Goal: Contribute content

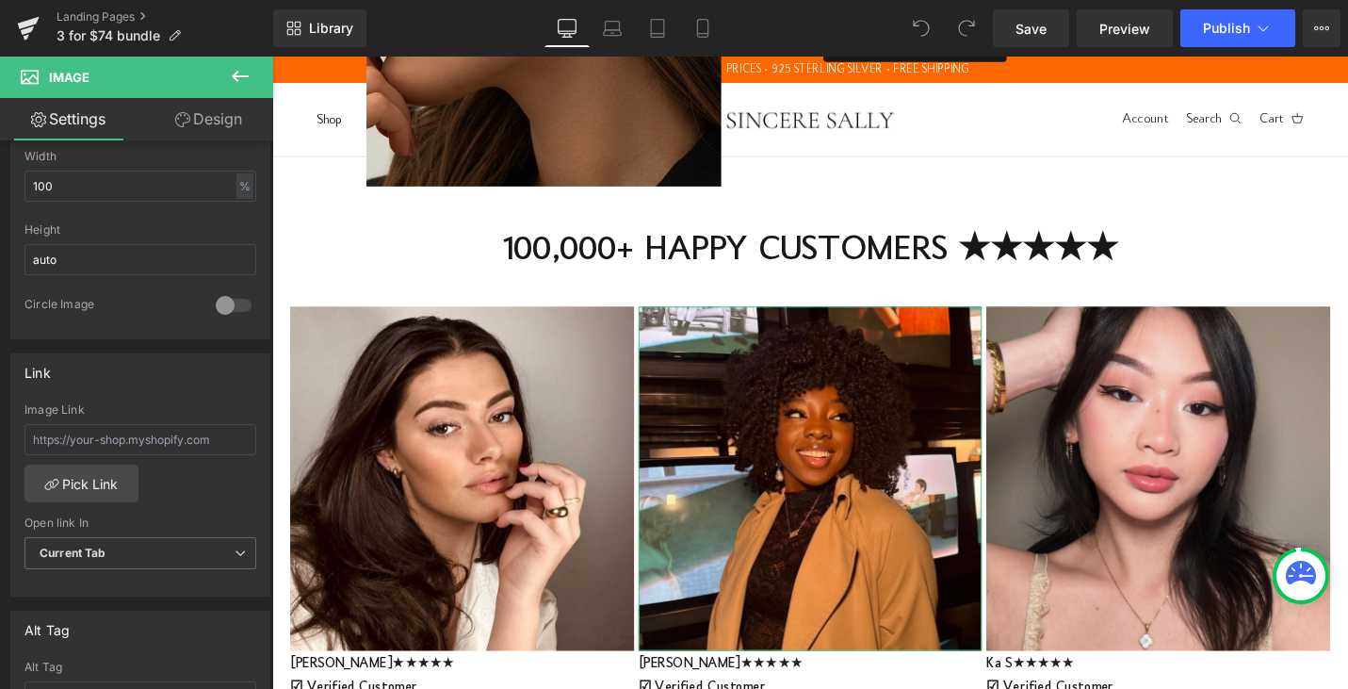
scroll to position [427, 0]
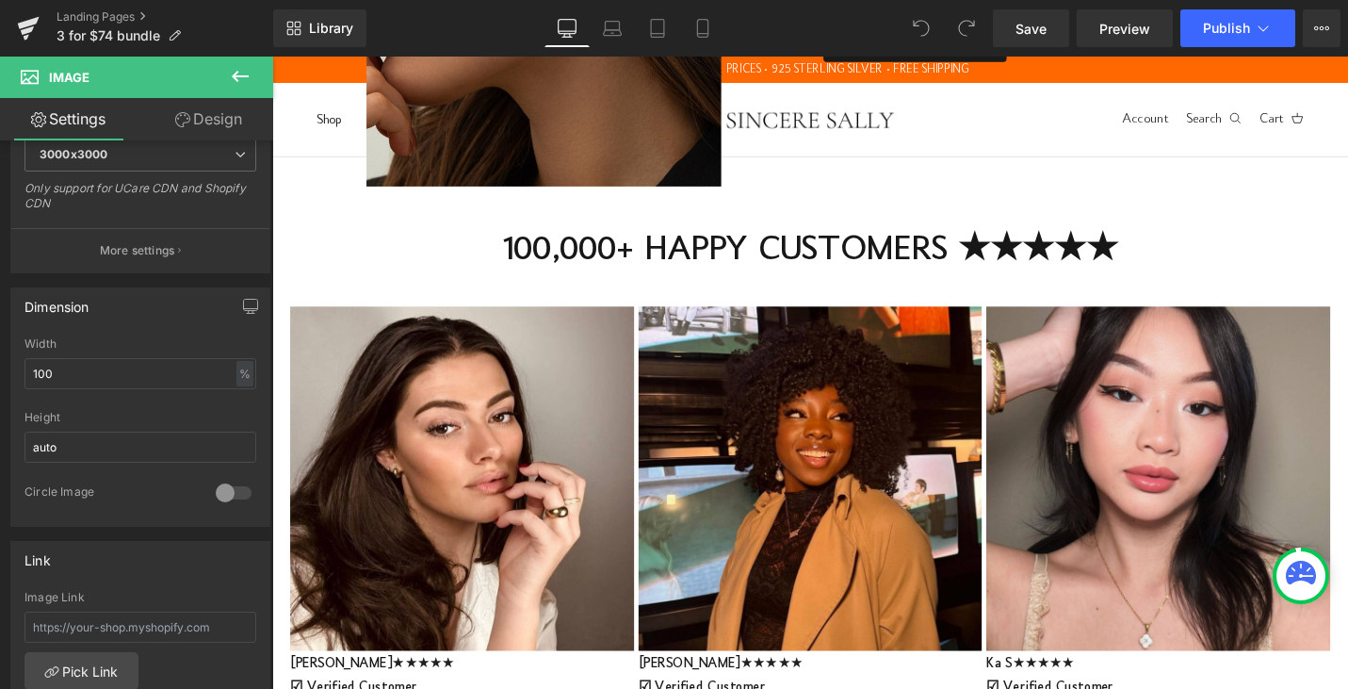
click at [542, 259] on strong "100,000+ HAPPY CUSTOMERS ★★★★★" at bounding box center [842, 262] width 653 height 38
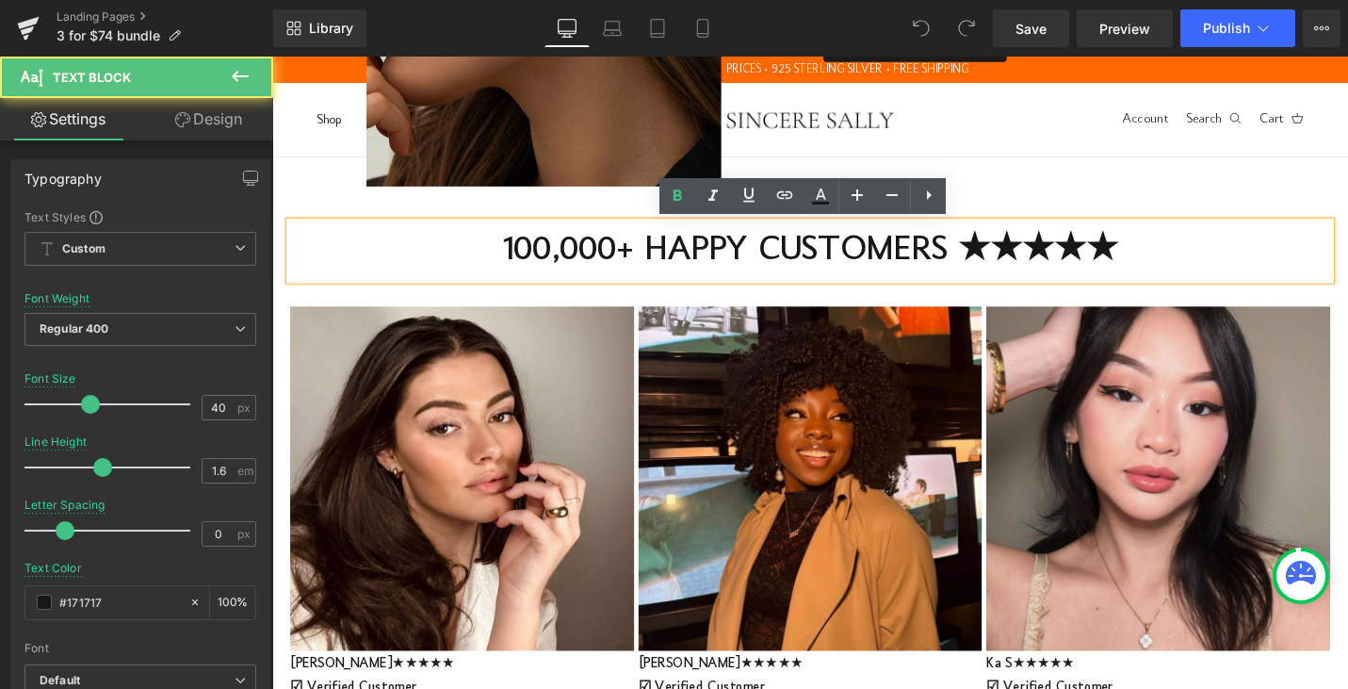
click at [474, 255] on p "100,000+ HAPPY CUSTOMERS ★★★★★" at bounding box center [842, 262] width 1102 height 61
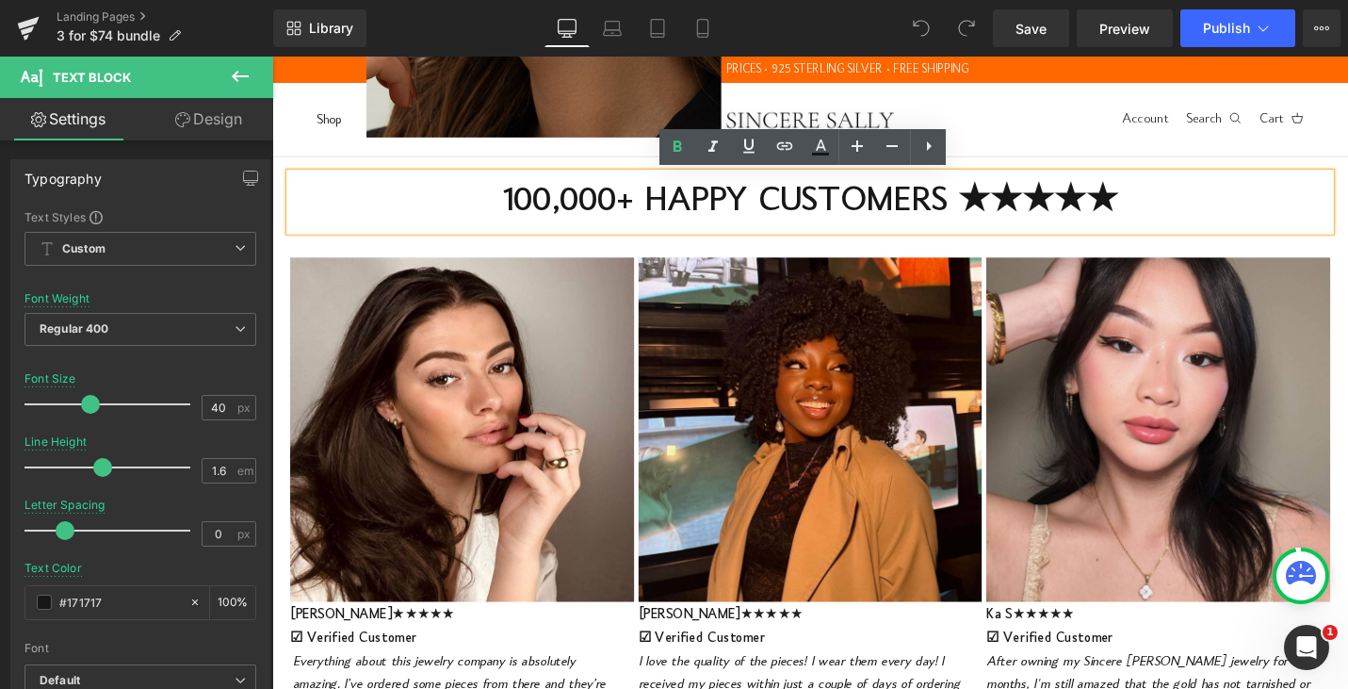
scroll to position [0, 0]
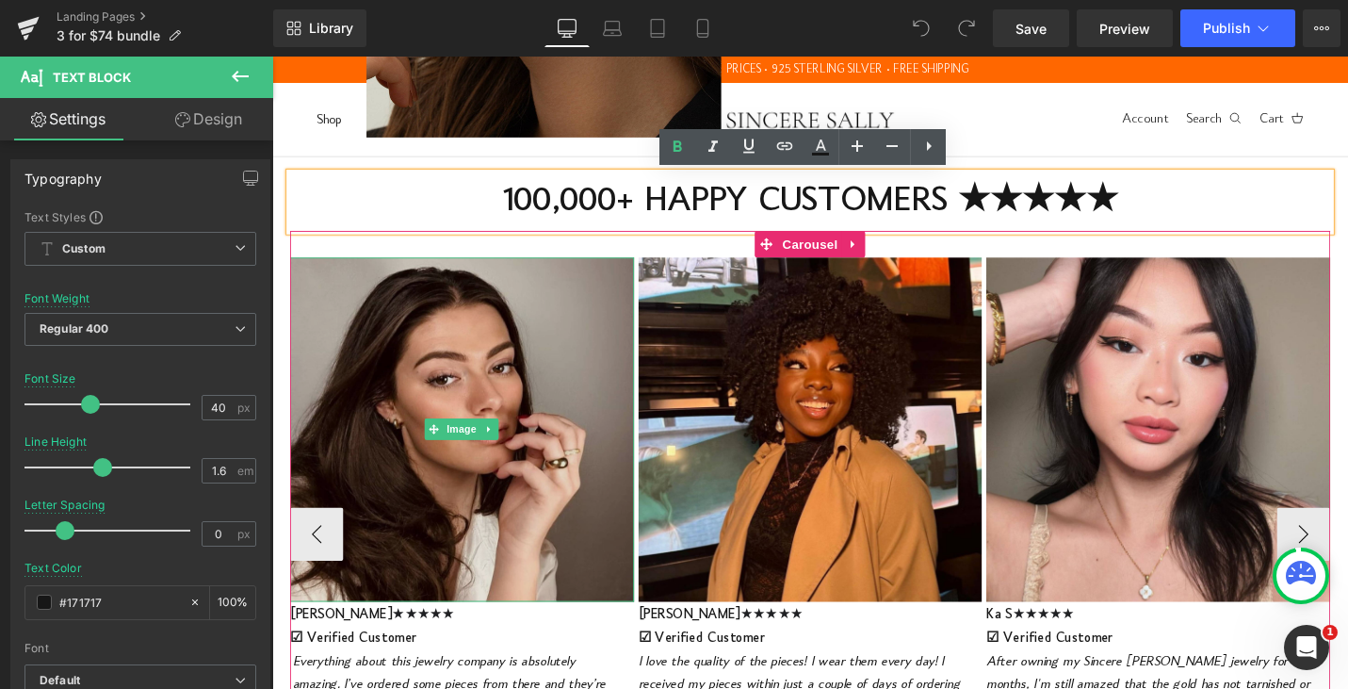
click at [558, 495] on img at bounding box center [473, 451] width 365 height 365
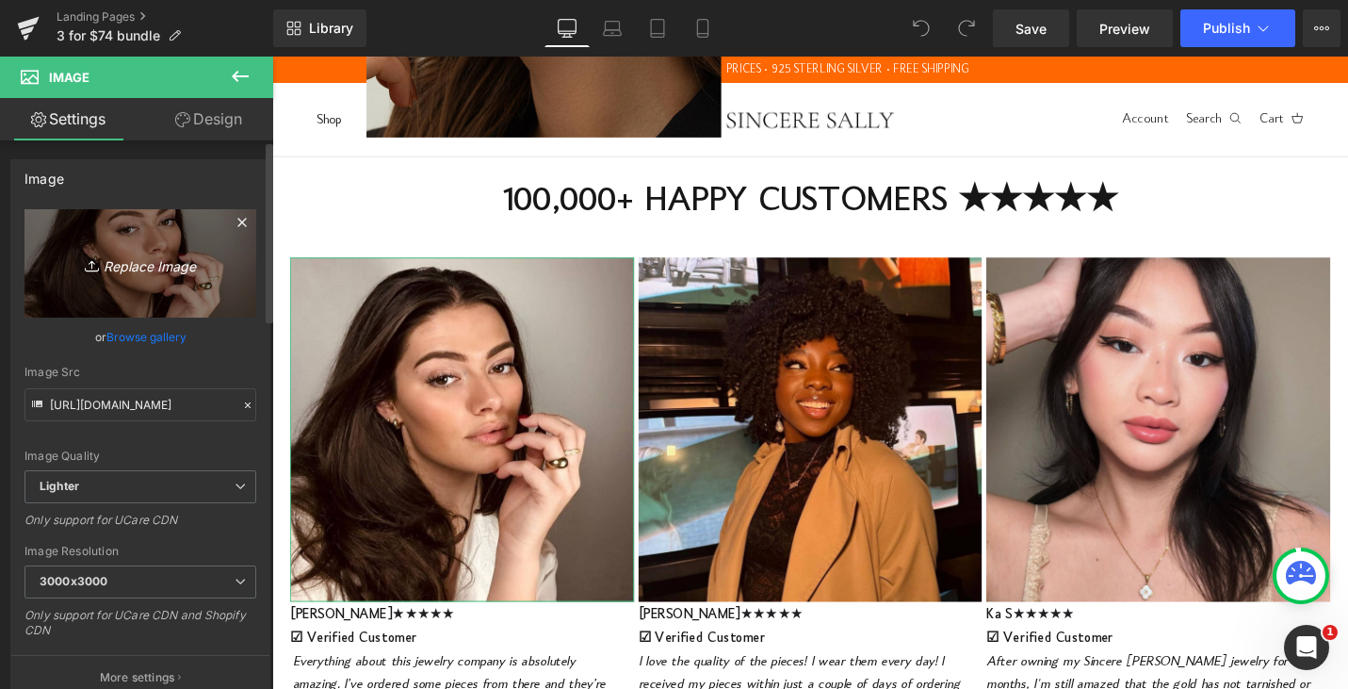
click at [154, 279] on link "Replace Image" at bounding box center [140, 263] width 232 height 108
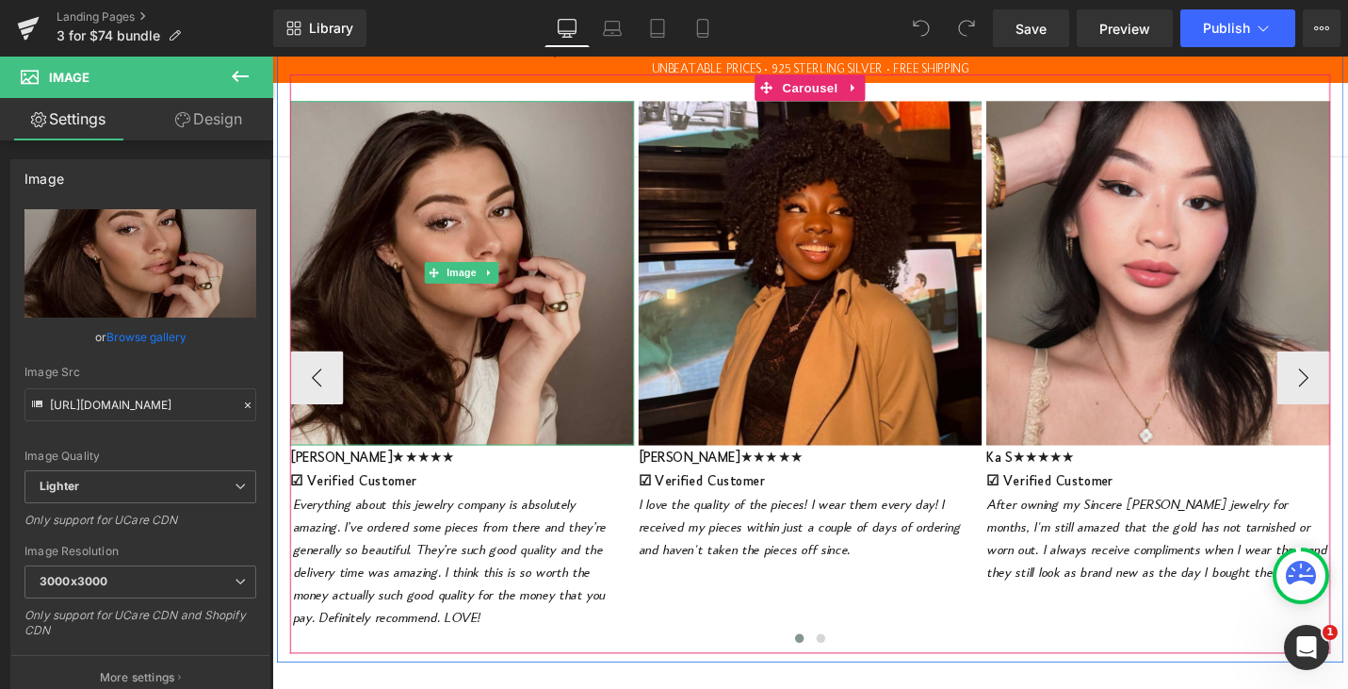
scroll to position [1011, 0]
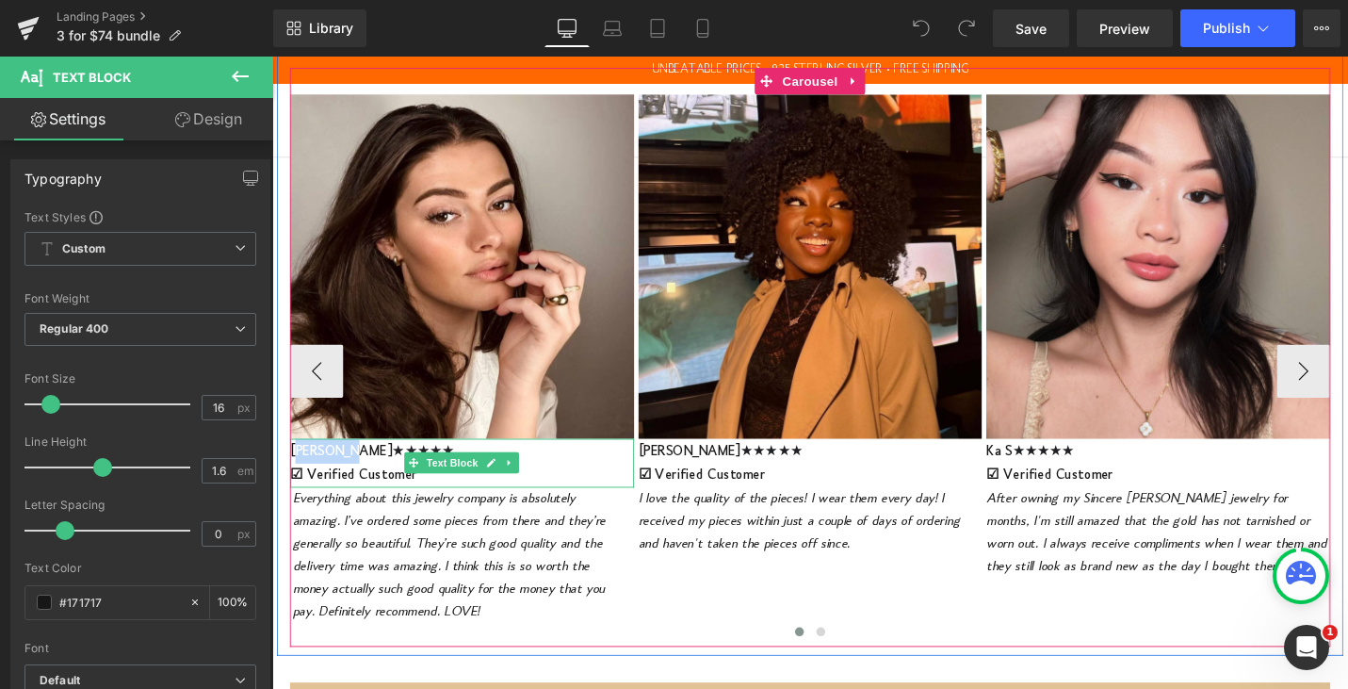
drag, startPoint x: 351, startPoint y: 476, endPoint x: 298, endPoint y: 475, distance: 53.7
click at [298, 475] on span "[PERSON_NAME]" at bounding box center [345, 474] width 108 height 15
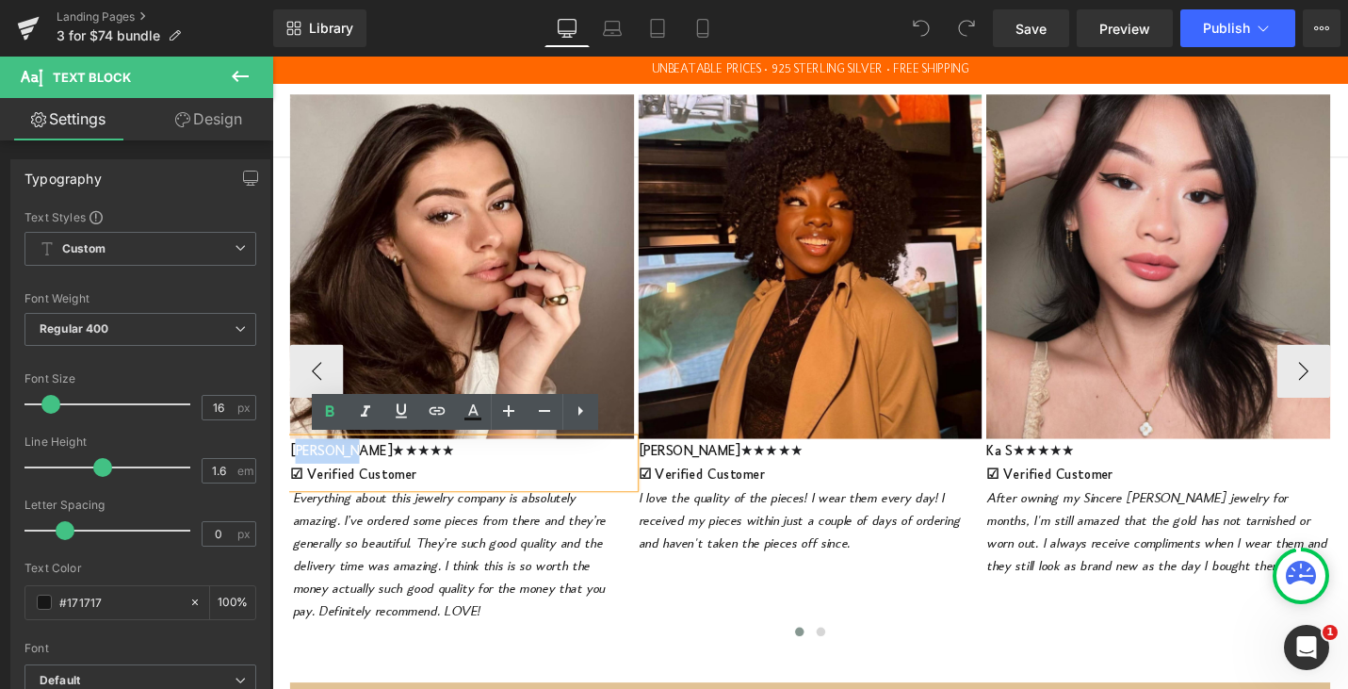
copy span "lexandra"
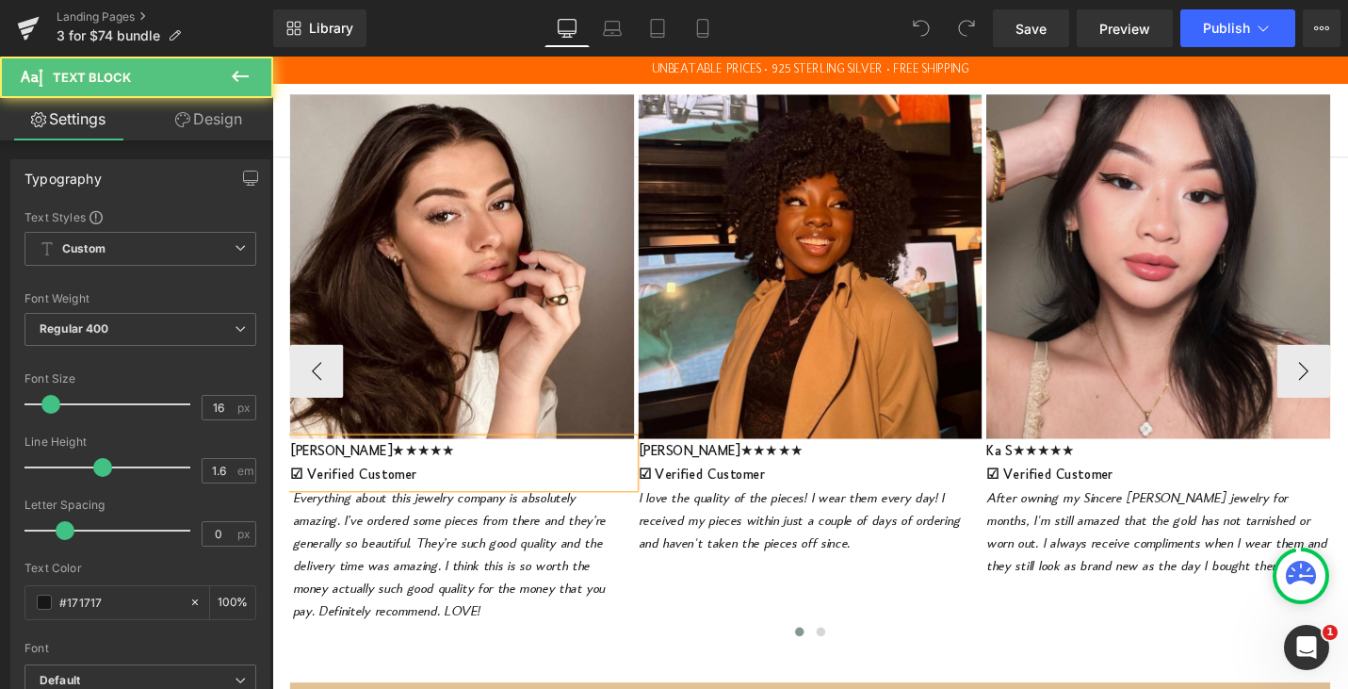
click at [408, 501] on span "☑ Verified Customer" at bounding box center [358, 500] width 135 height 15
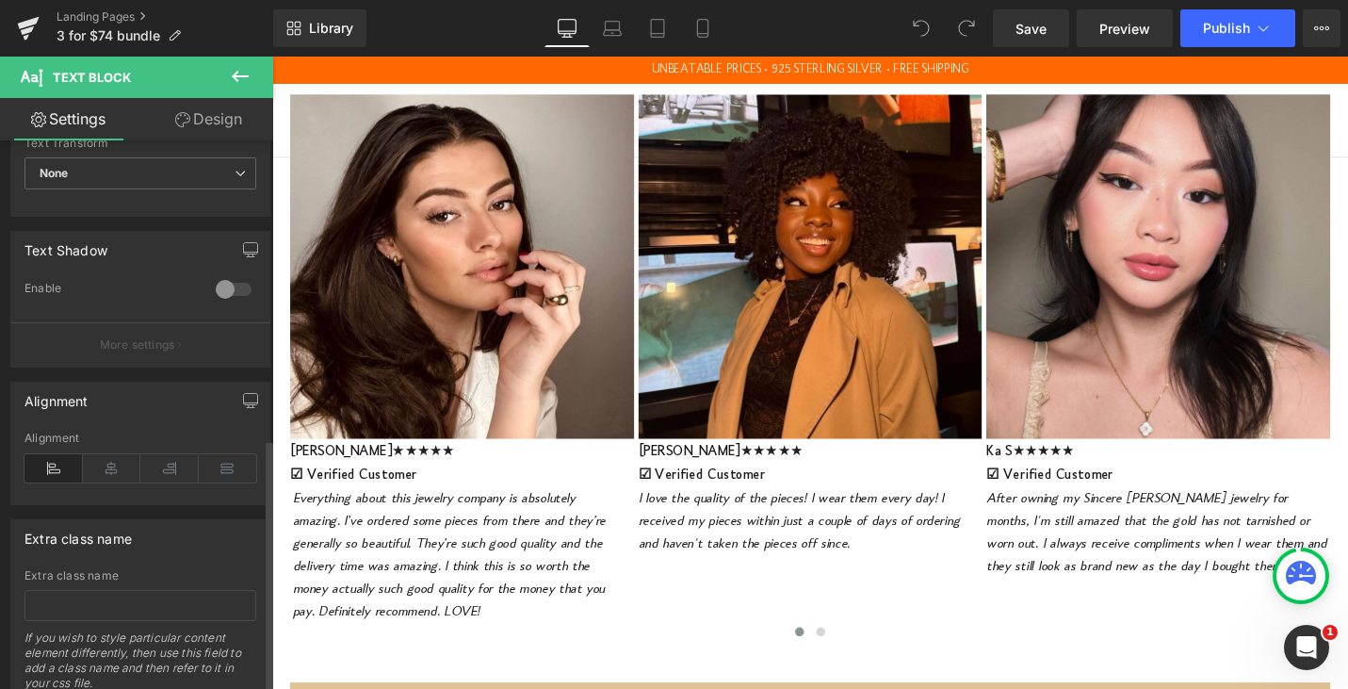
scroll to position [644, 0]
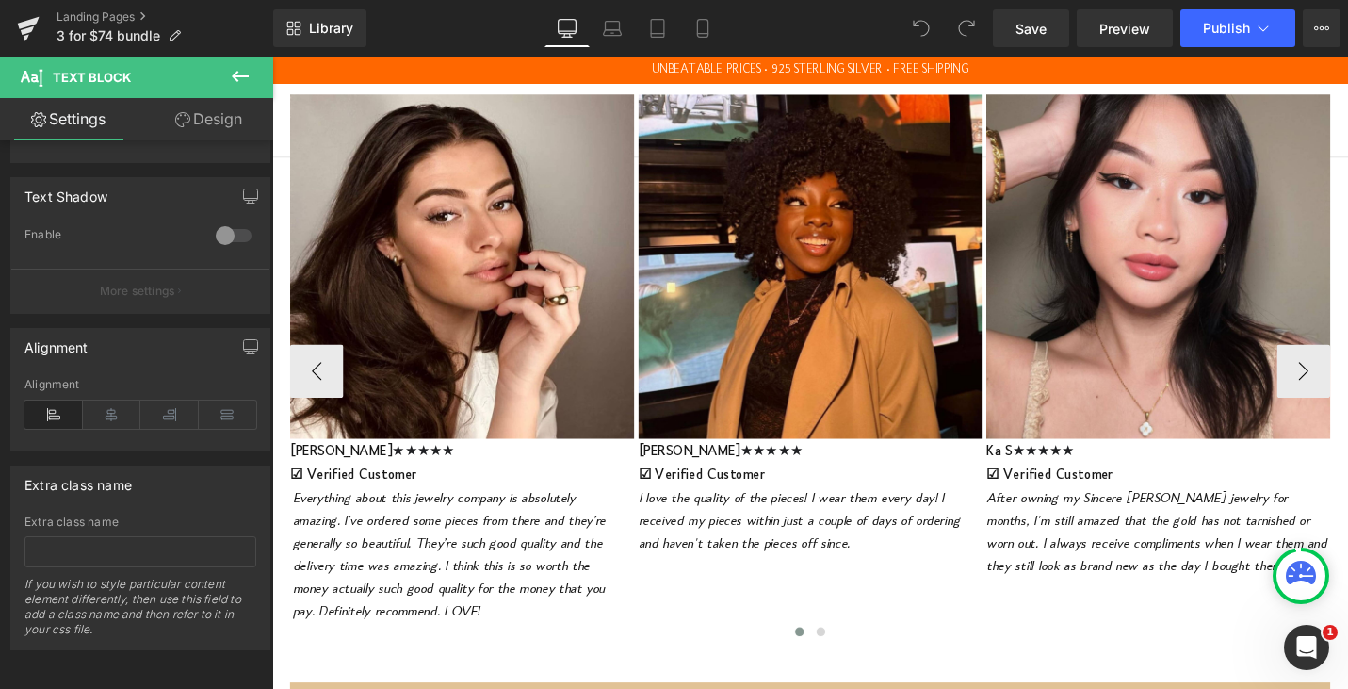
click at [360, 623] on span "Everything about this jewelry company is absolutely amazing. I’ve ordered some …" at bounding box center [460, 585] width 332 height 136
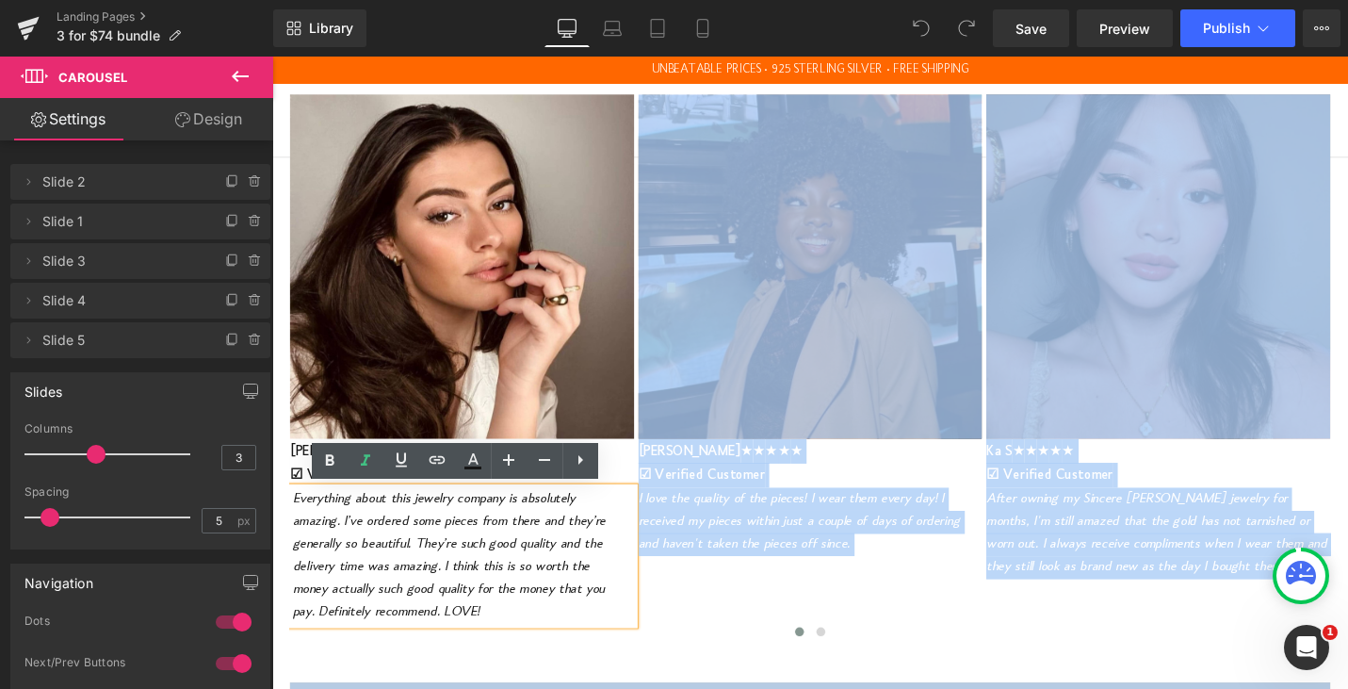
drag, startPoint x: 511, startPoint y: 640, endPoint x: 289, endPoint y: 527, distance: 249.0
click at [289, 527] on div "100,000+ HAPPY CUSTOMERS ★★★★★ Text Block Image [PERSON_NAME] ★ ★ ★ ★ ★ ☑ Verif…" at bounding box center [842, 345] width 1130 height 674
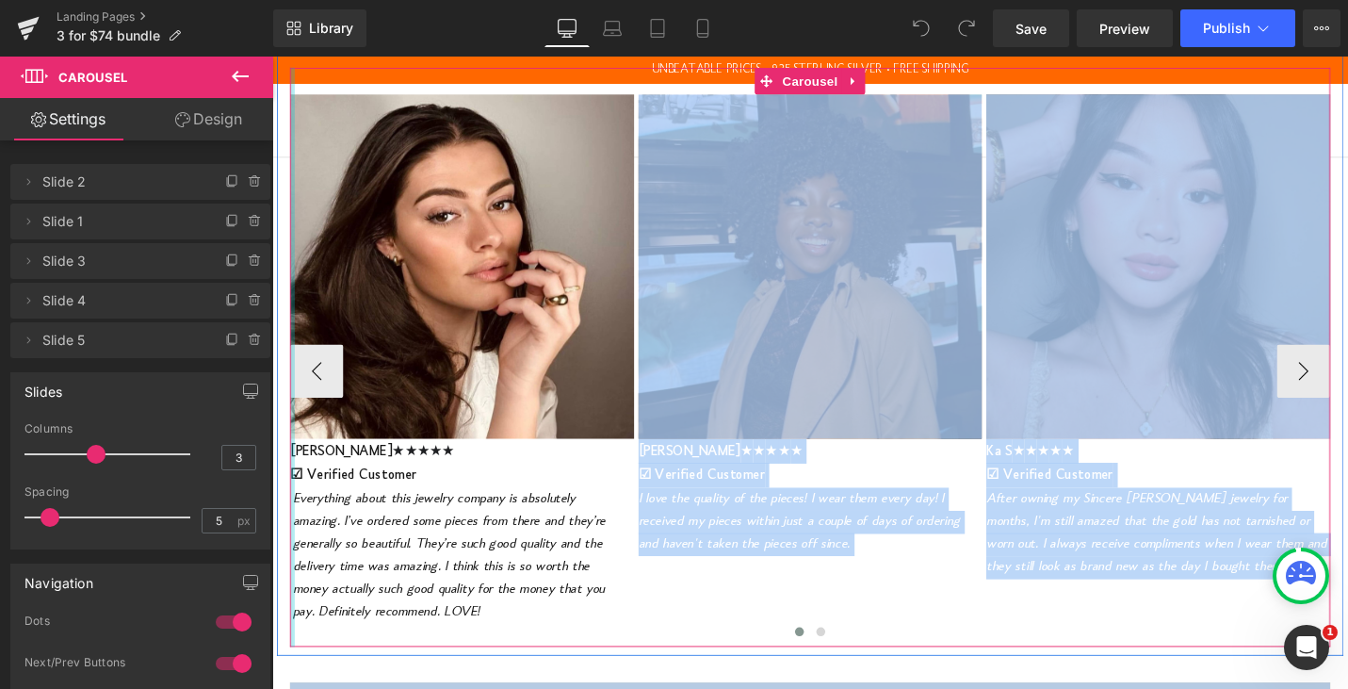
click at [294, 525] on div at bounding box center [293, 375] width 5 height 613
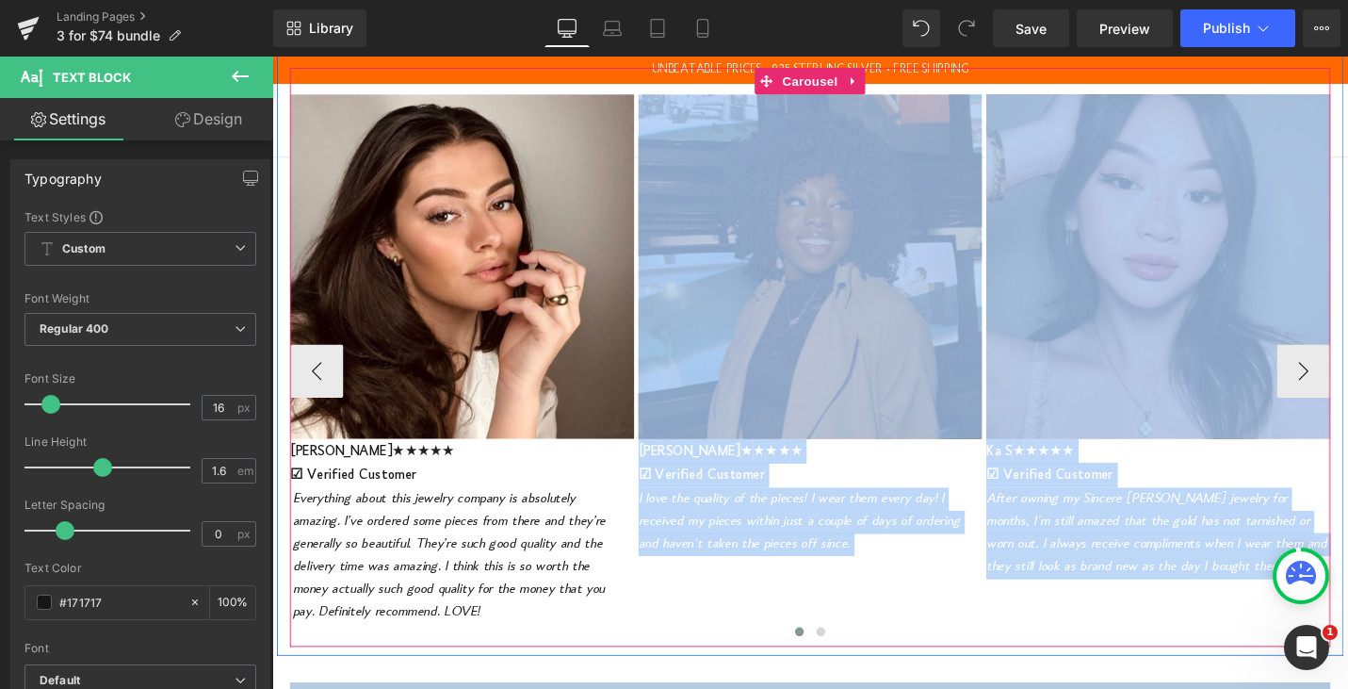
drag, startPoint x: 297, startPoint y: 524, endPoint x: 505, endPoint y: 641, distance: 238.7
click at [505, 641] on div "Image [PERSON_NAME] ★ ★ ★ ★ ★ ☑ Verified Customer Text Block Everything about t…" at bounding box center [842, 389] width 1102 height 585
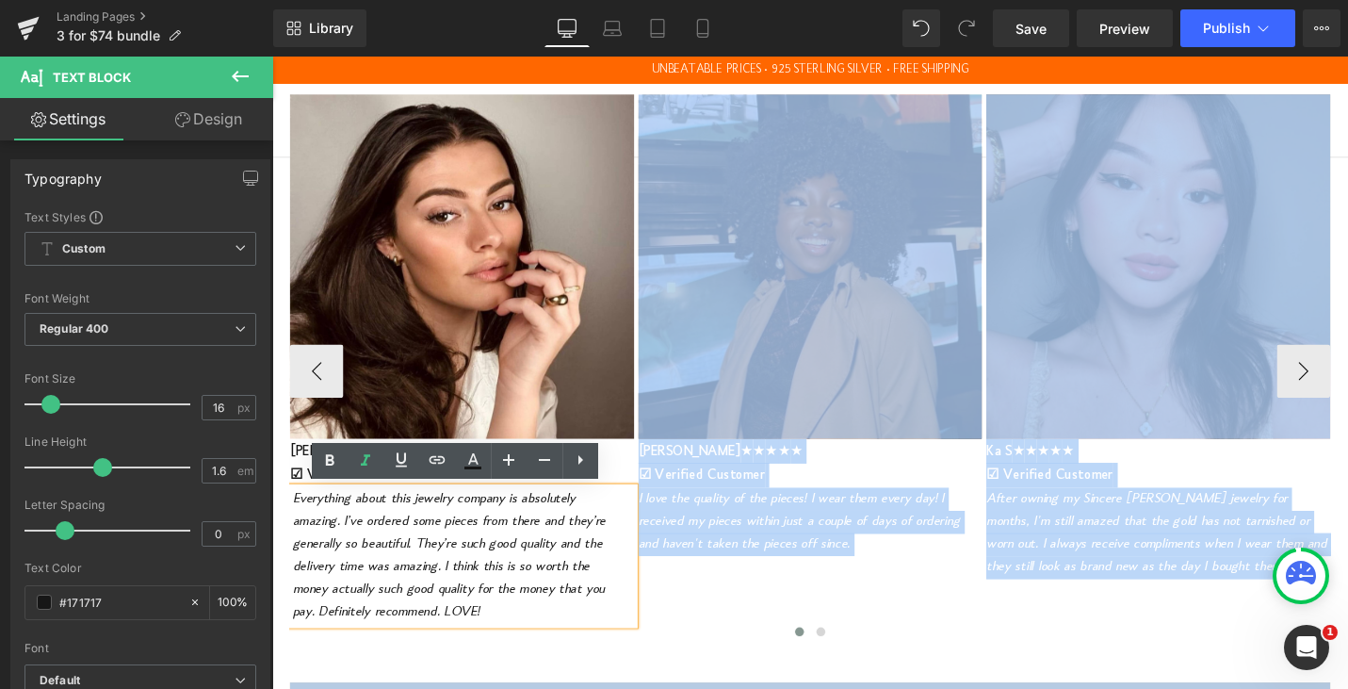
copy span "Everything about this jewelry company is absolutely amazing. I’ve ordered some …"
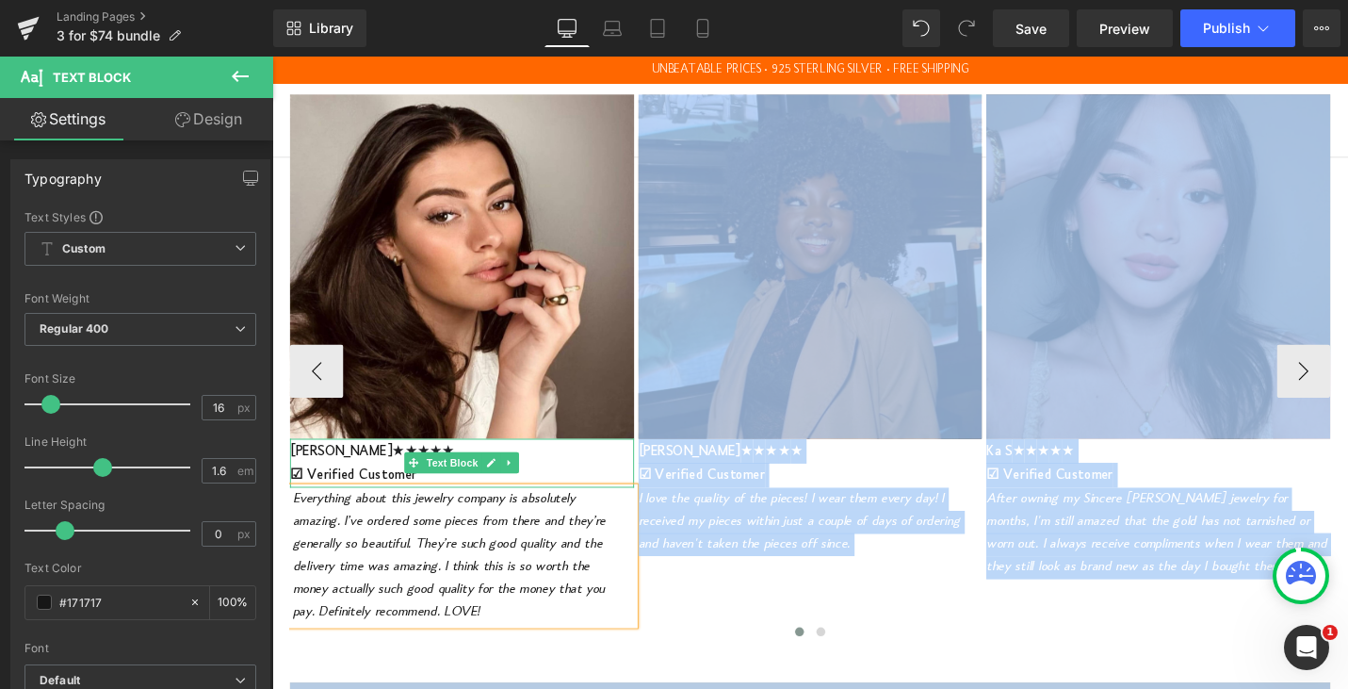
click at [323, 478] on span "[PERSON_NAME]" at bounding box center [345, 474] width 108 height 15
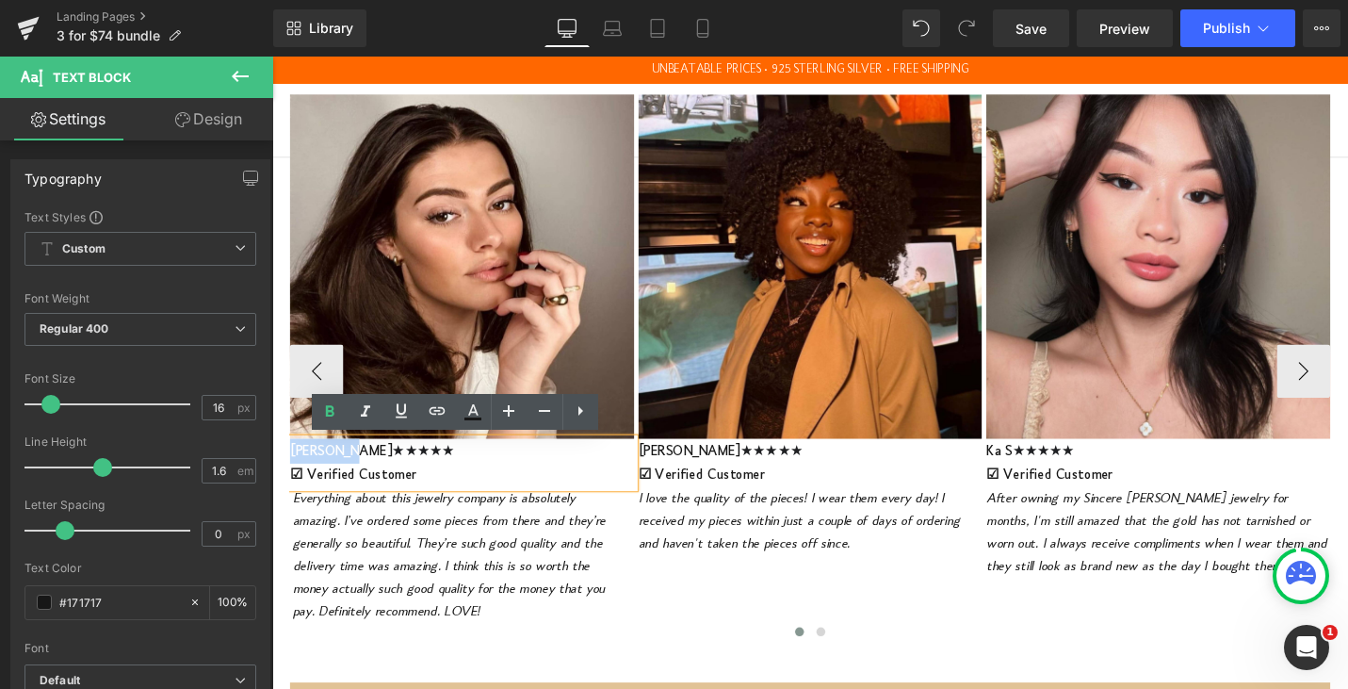
copy span "[PERSON_NAME]"
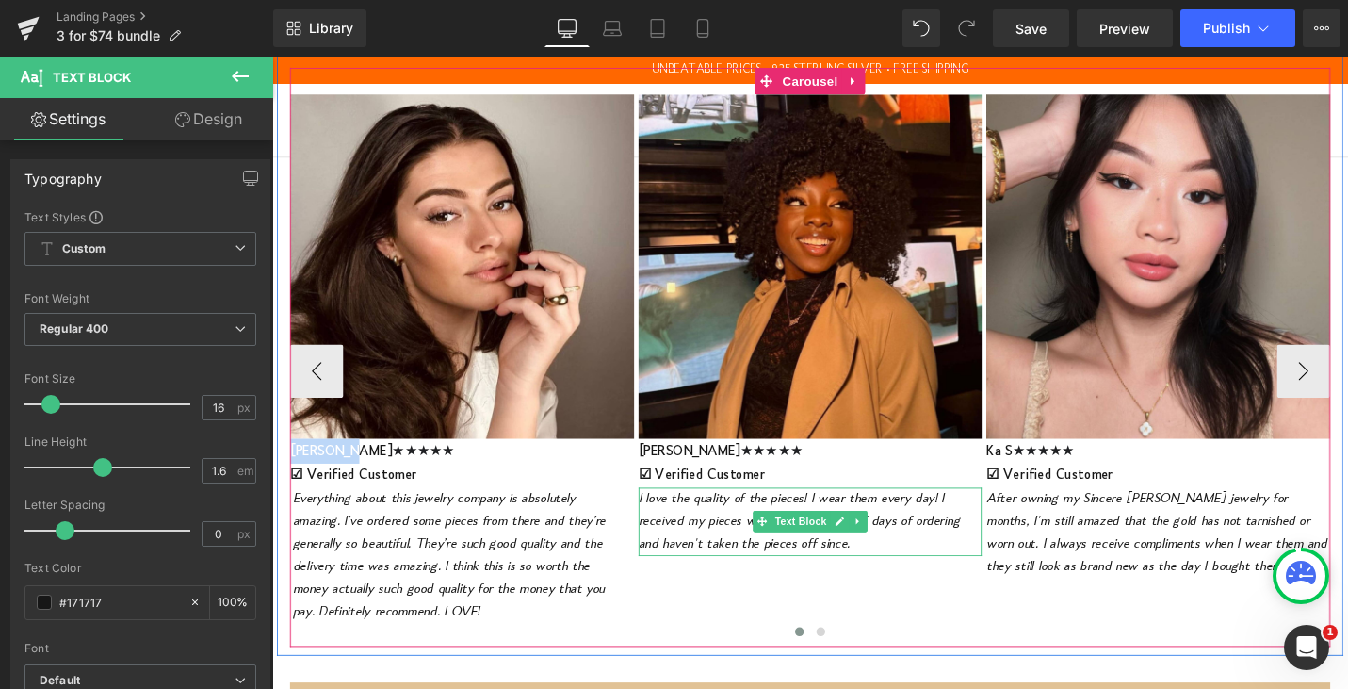
click at [735, 545] on span "I love the quality of the pieces! I wear them every day! I received my pieces w…" at bounding box center [830, 548] width 341 height 63
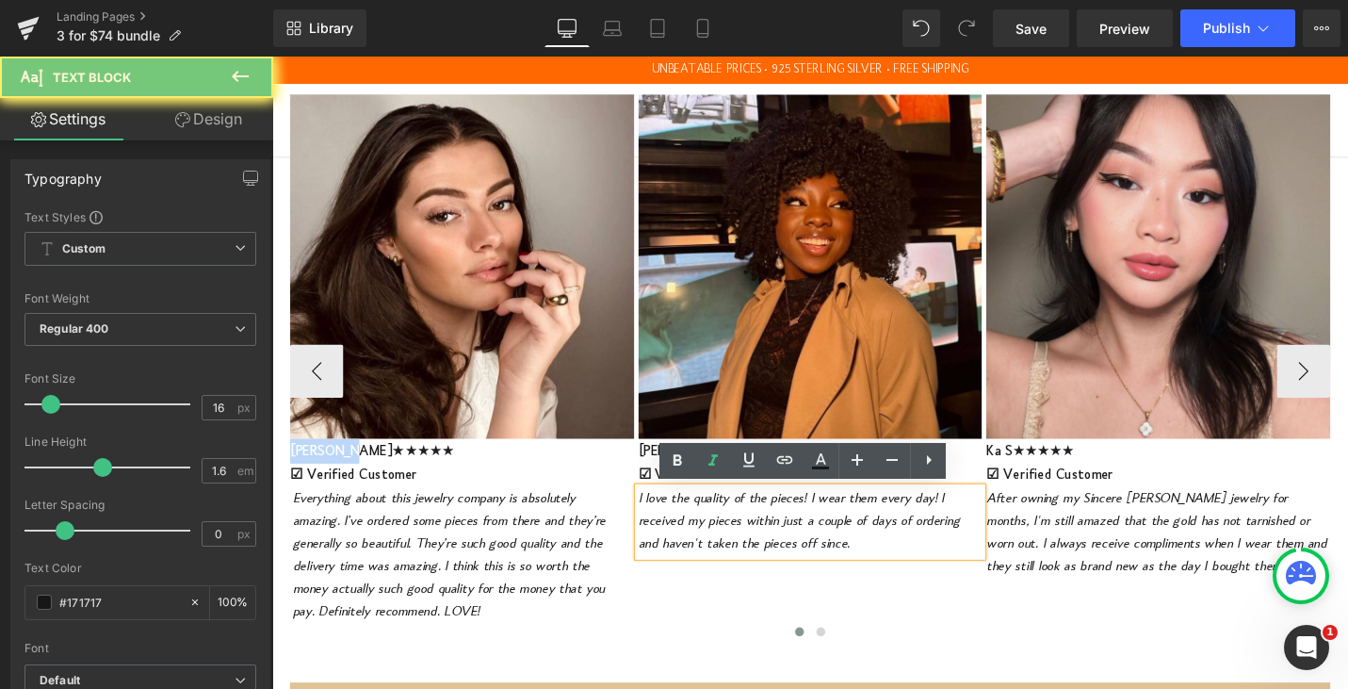
click at [735, 545] on span "I love the quality of the pieces! I wear them every day! I received my pieces w…" at bounding box center [830, 548] width 341 height 63
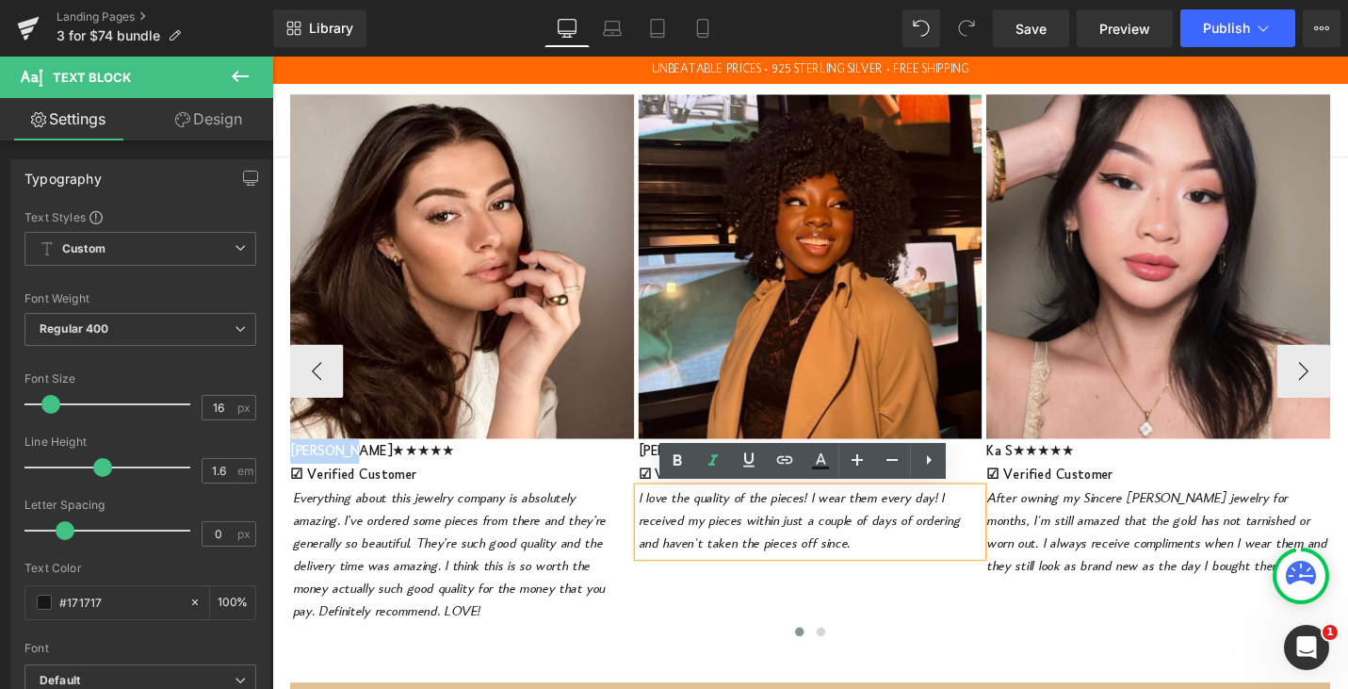
copy span "I love the quality of the pieces! I wear them every day! I received my pieces w…"
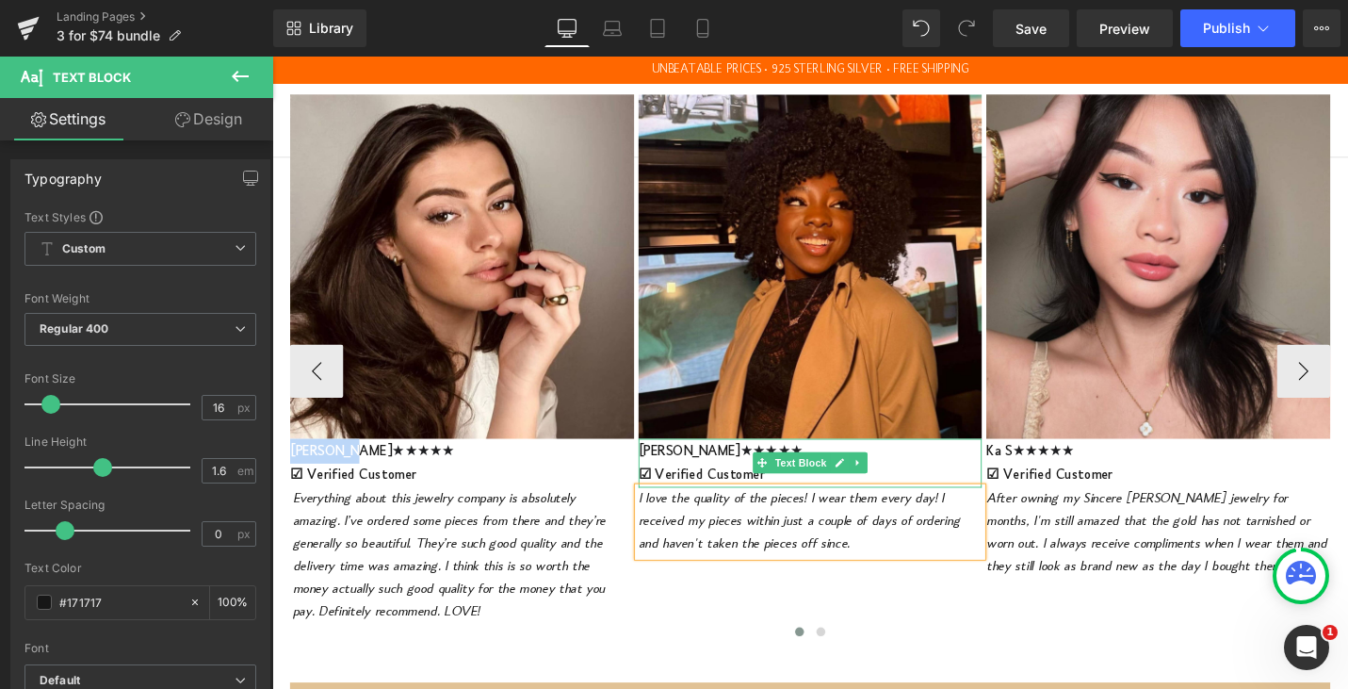
click at [680, 473] on span "[PERSON_NAME]" at bounding box center [714, 474] width 108 height 15
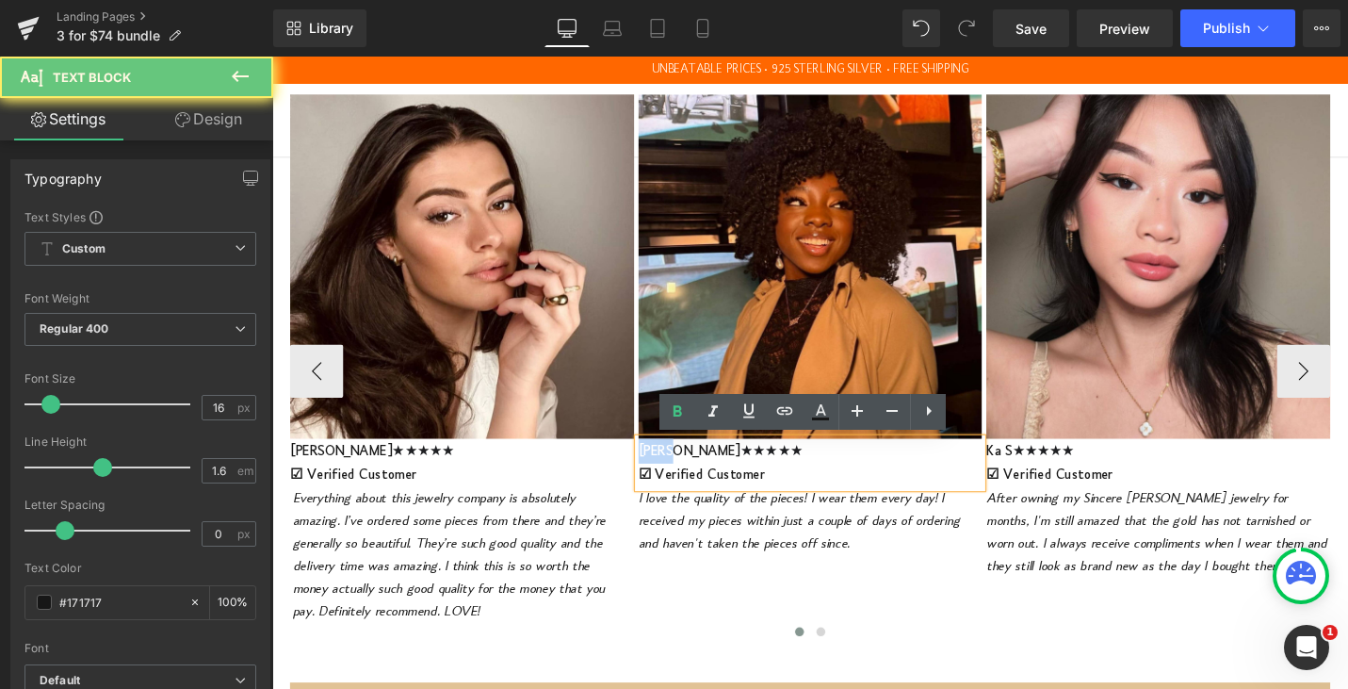
click at [680, 473] on span "[PERSON_NAME]" at bounding box center [714, 474] width 108 height 15
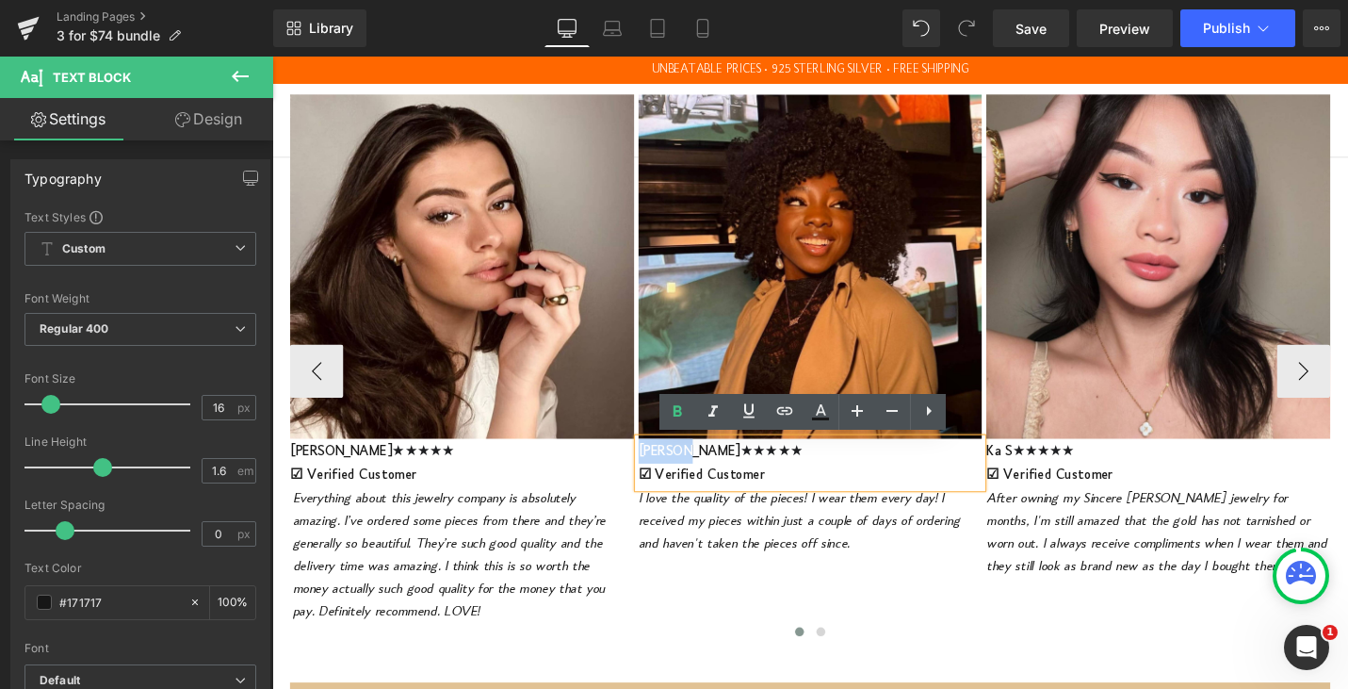
drag, startPoint x: 697, startPoint y: 474, endPoint x: 661, endPoint y: 474, distance: 35.8
click at [661, 474] on span "[PERSON_NAME]" at bounding box center [714, 474] width 108 height 15
copy span "[PERSON_NAME]"
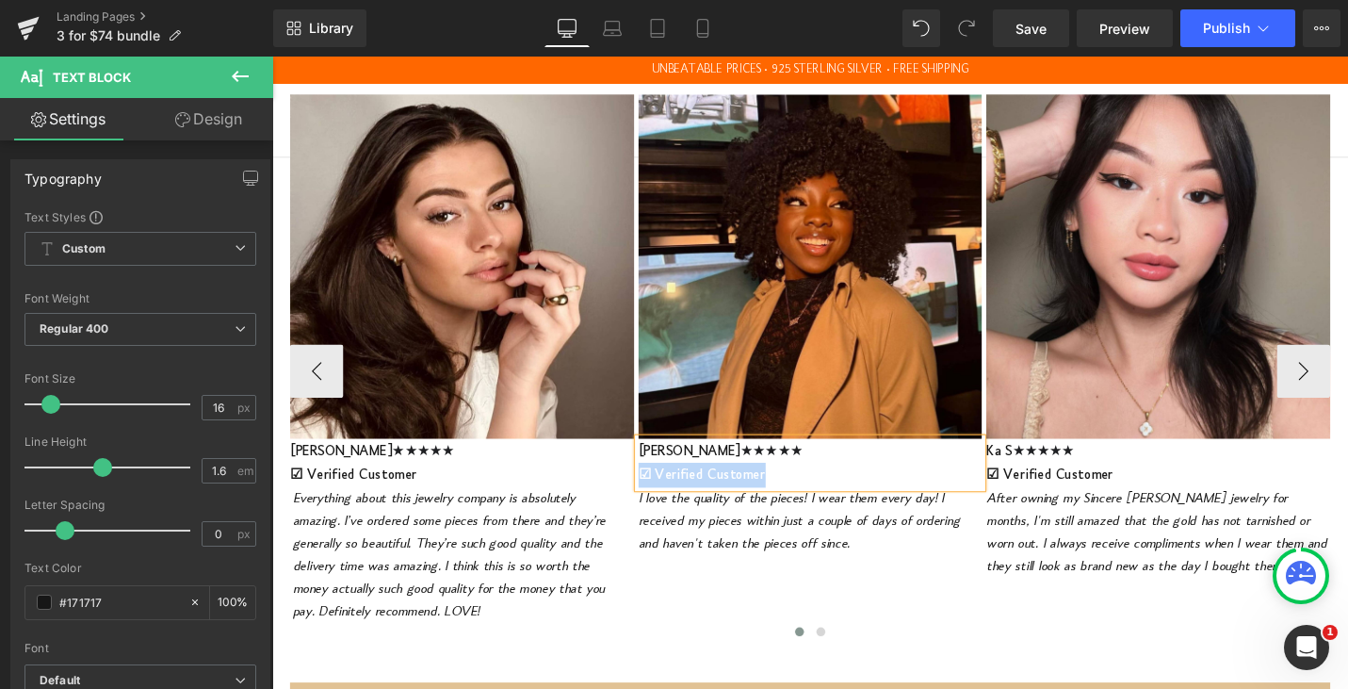
drag, startPoint x: 788, startPoint y: 497, endPoint x: 663, endPoint y: 496, distance: 125.3
click at [663, 496] on p "☑ Verified Customer" at bounding box center [842, 500] width 365 height 26
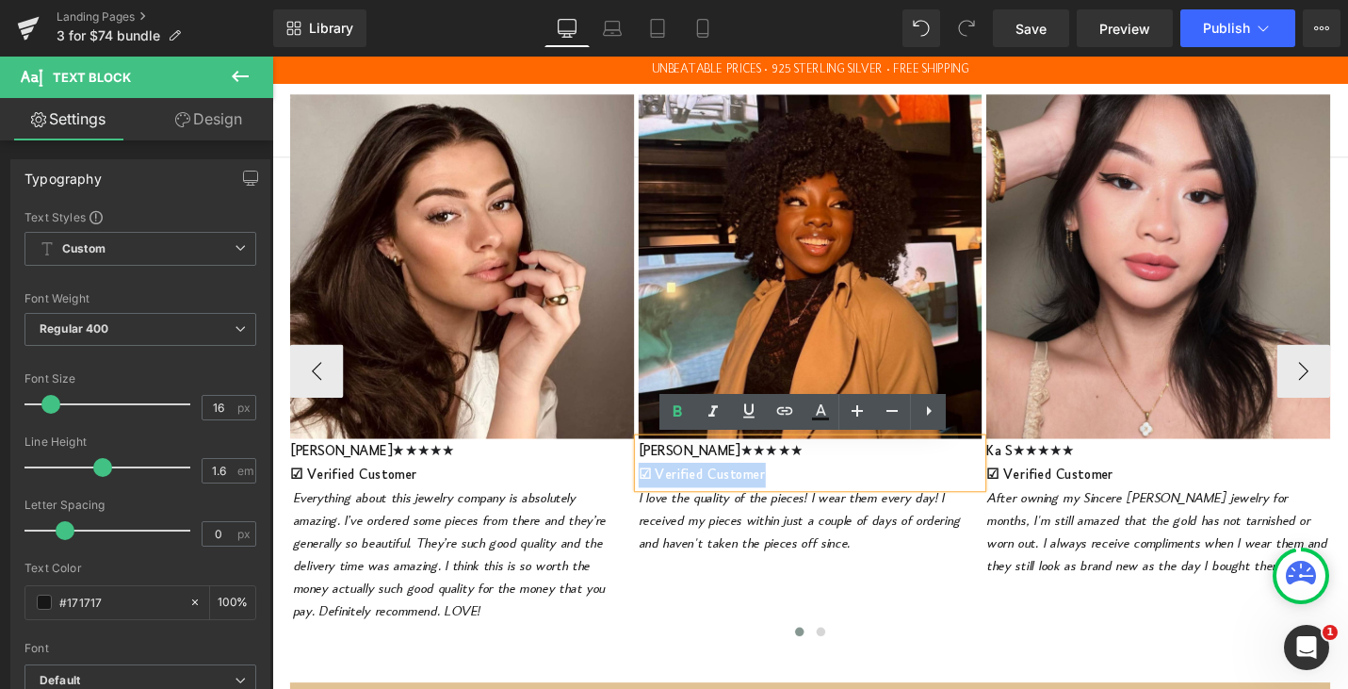
copy span "☑ Verified Customer"
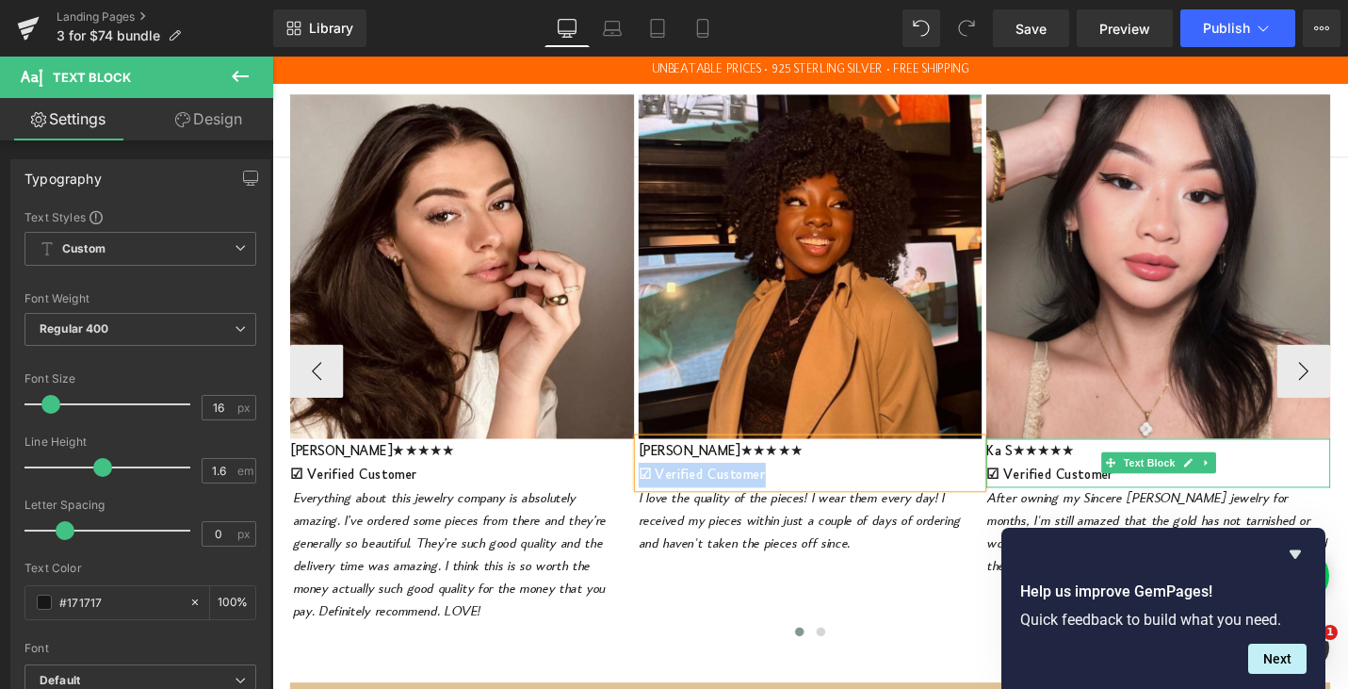
click at [1081, 477] on span "★" at bounding box center [1075, 473] width 13 height 16
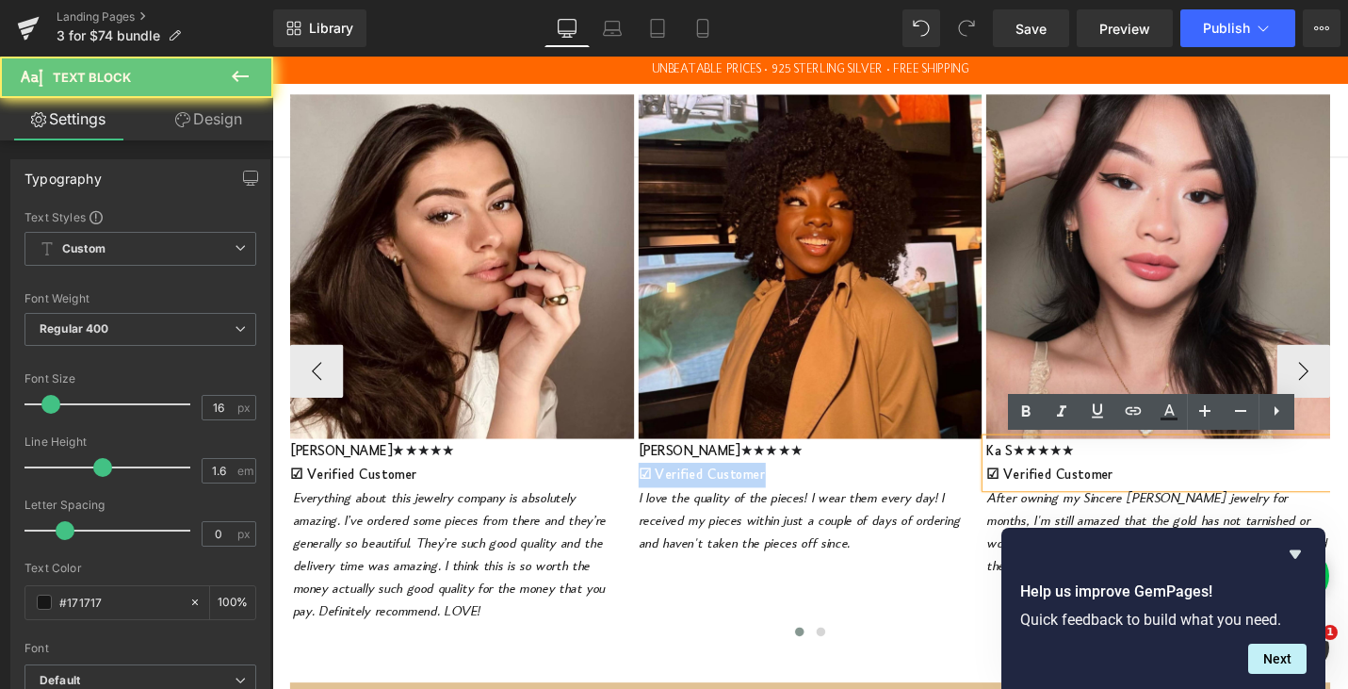
click at [1081, 477] on span "★" at bounding box center [1075, 473] width 13 height 16
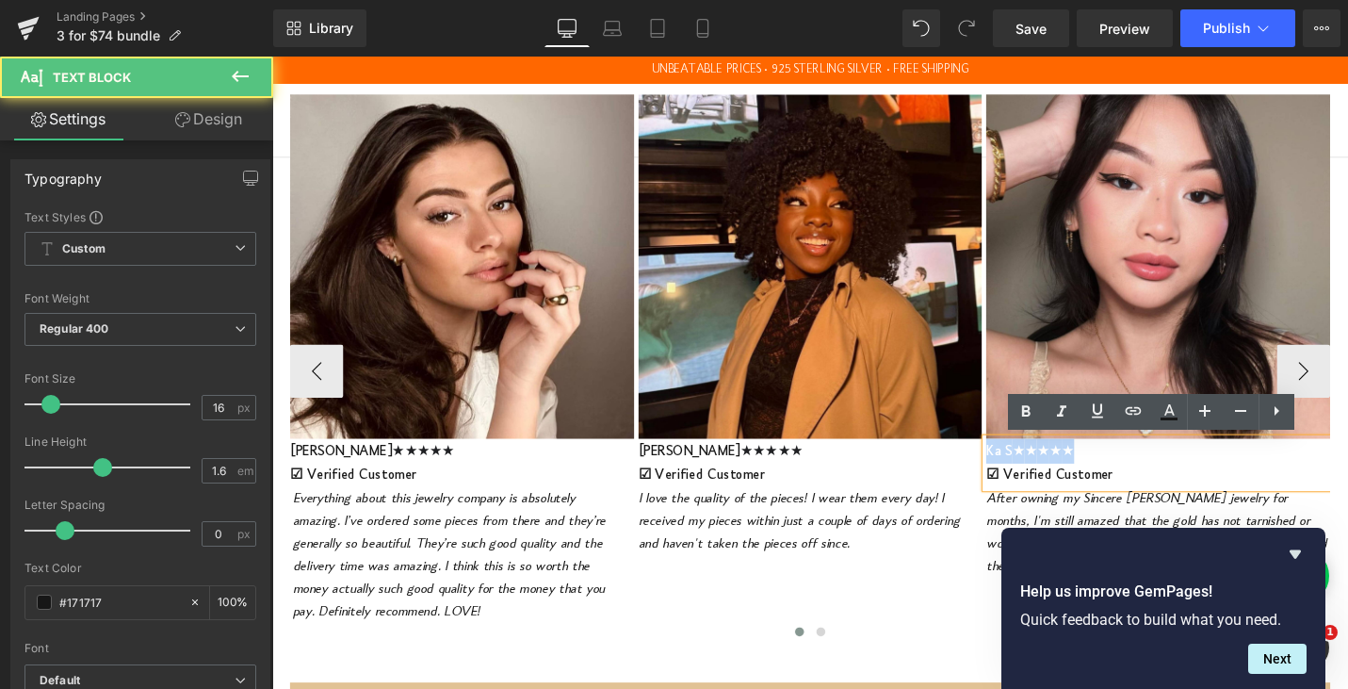
click at [1070, 480] on p "Ka S ★ ★ ★ ★ ★" at bounding box center [1211, 475] width 365 height 26
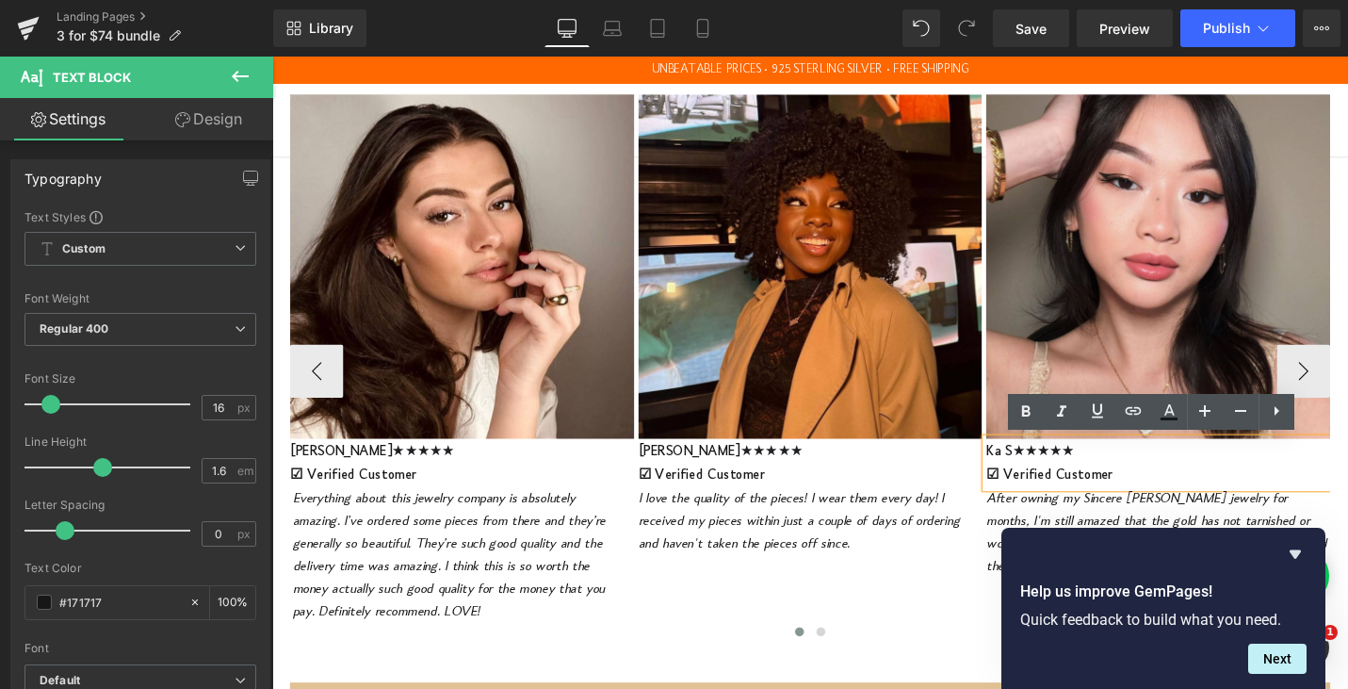
click at [1101, 500] on span "☑ Verified Customer" at bounding box center [1096, 500] width 135 height 15
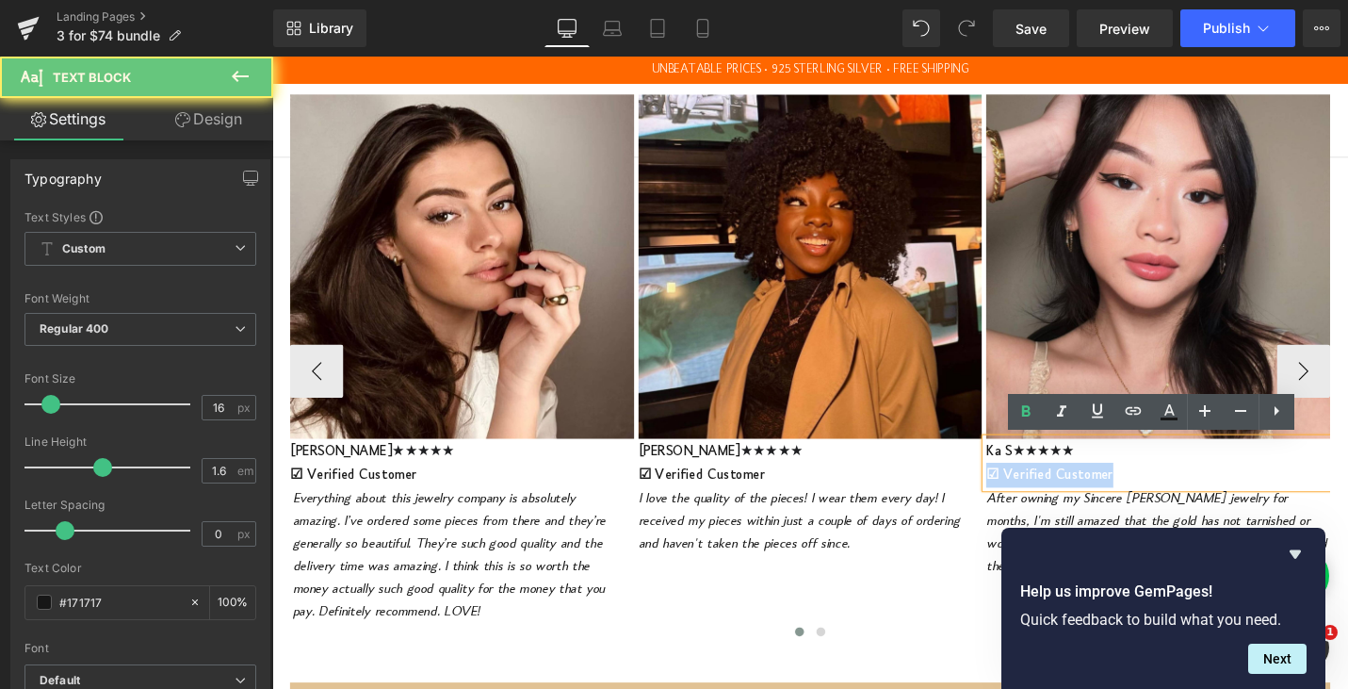
click at [1101, 500] on span "☑ Verified Customer" at bounding box center [1096, 500] width 135 height 15
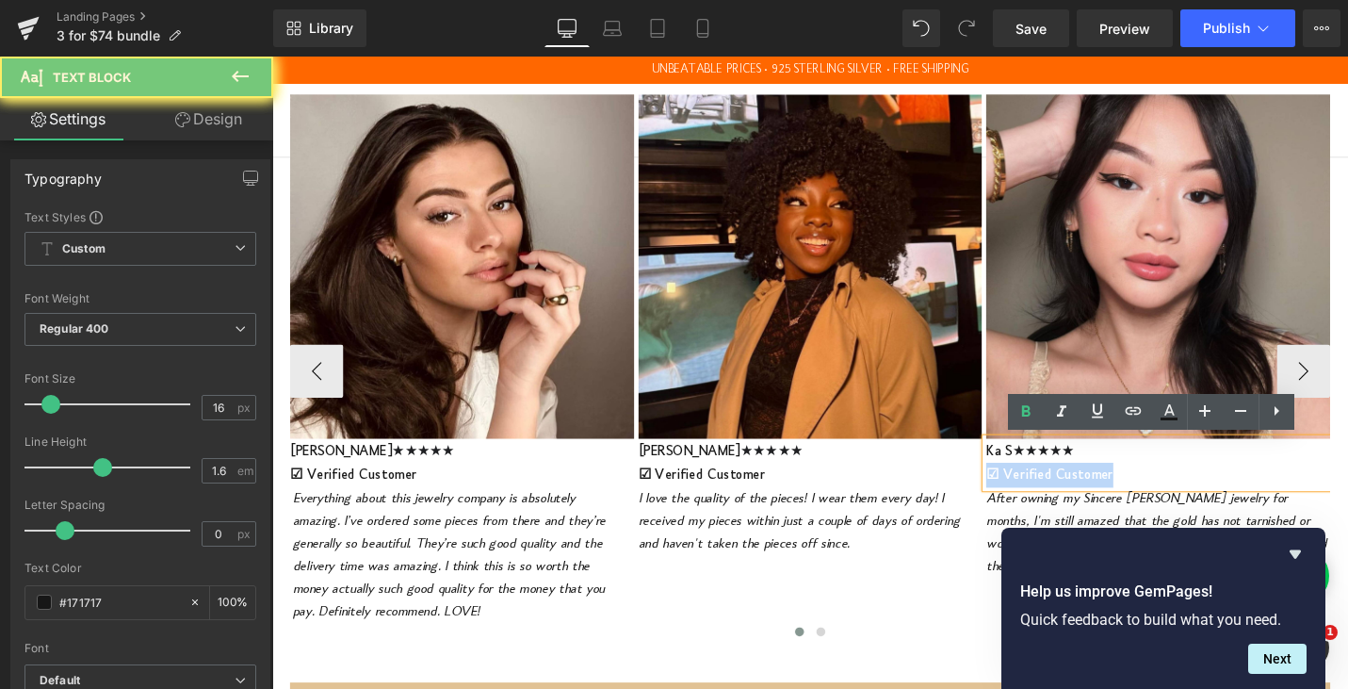
copy span "☑ Verified Customer"
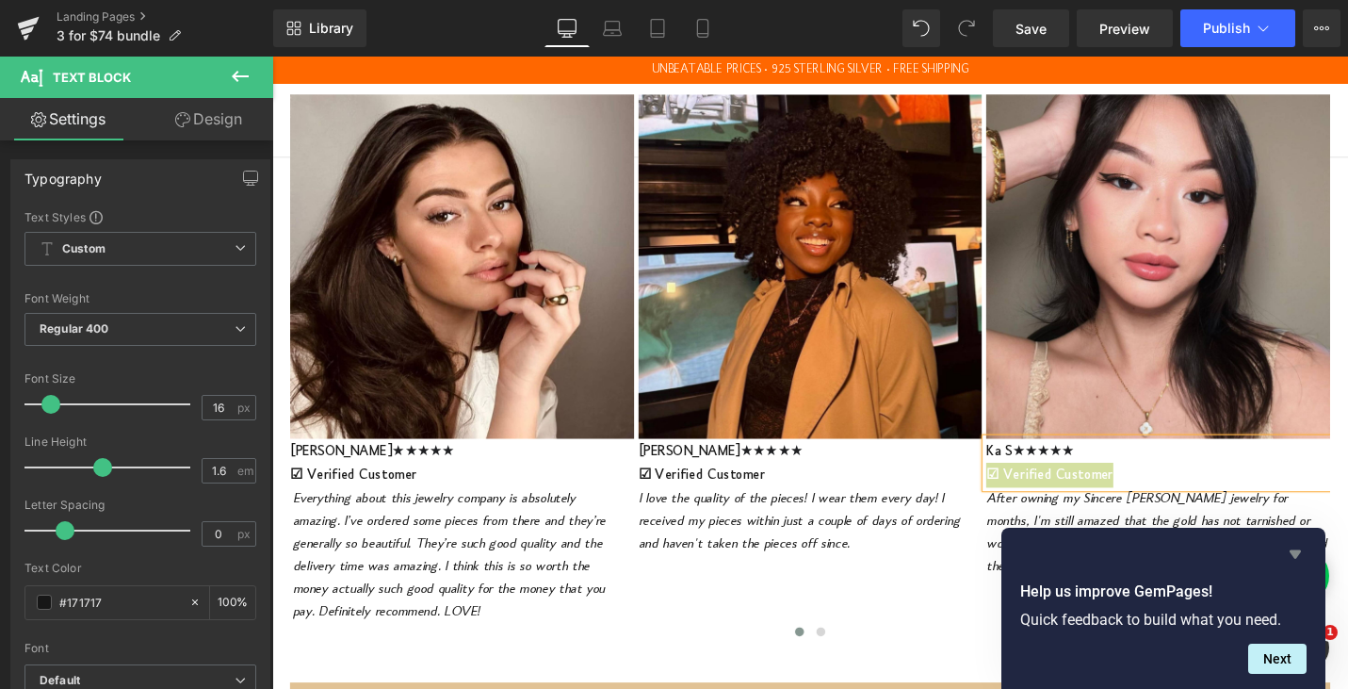
click at [1297, 556] on icon "Hide survey" at bounding box center [1295, 554] width 11 height 8
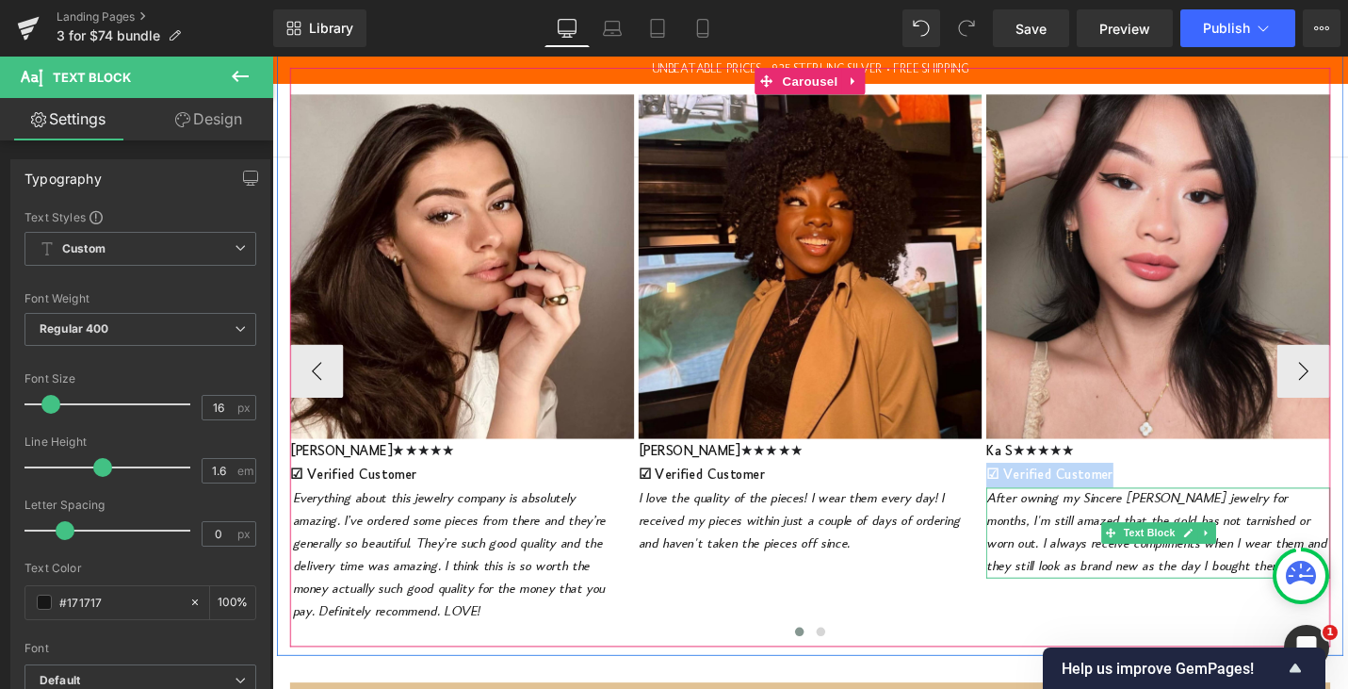
click at [1109, 548] on span "After owning my Sincere [PERSON_NAME] jewelry for months, I'm still amazed that…" at bounding box center [1209, 561] width 361 height 88
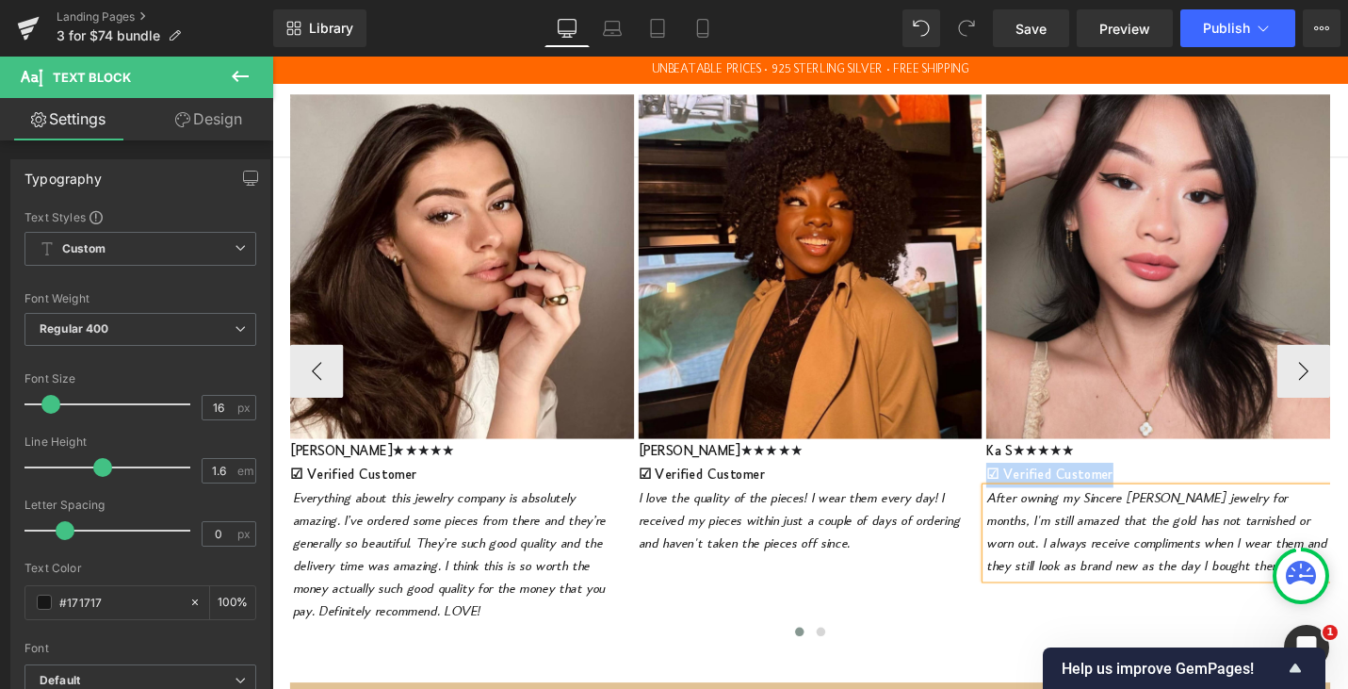
click at [1109, 548] on span "After owning my Sincere [PERSON_NAME] jewelry for months, I'm still amazed that…" at bounding box center [1209, 561] width 361 height 88
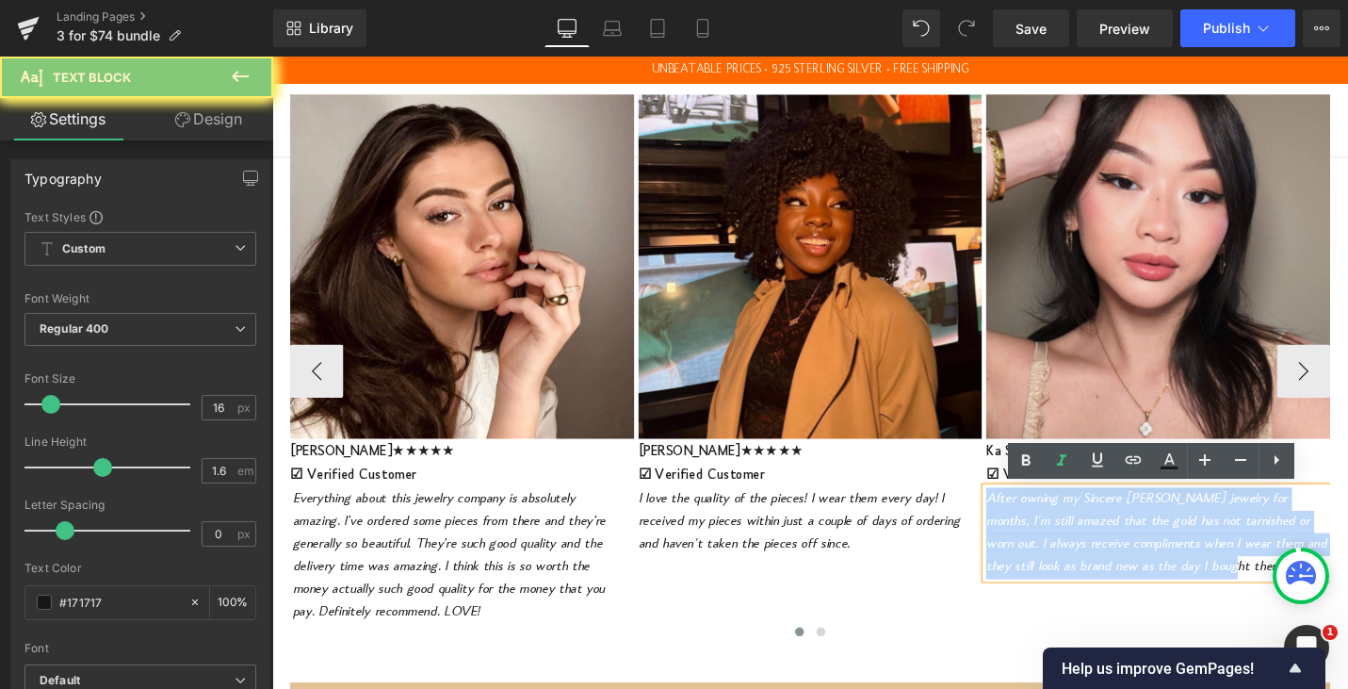
click at [1109, 548] on span "After owning my Sincere [PERSON_NAME] jewelry for months, I'm still amazed that…" at bounding box center [1209, 561] width 361 height 88
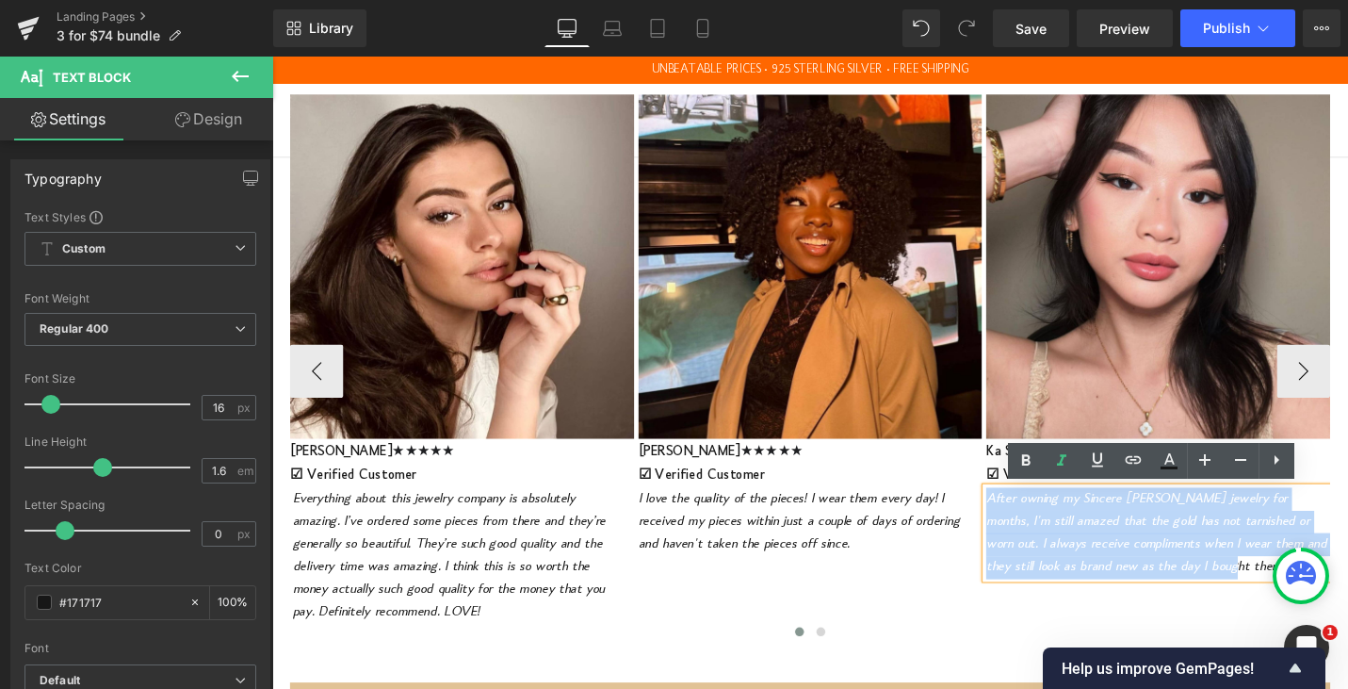
copy span "After owning my Sincere [PERSON_NAME] jewelry for months, I'm still amazed that…"
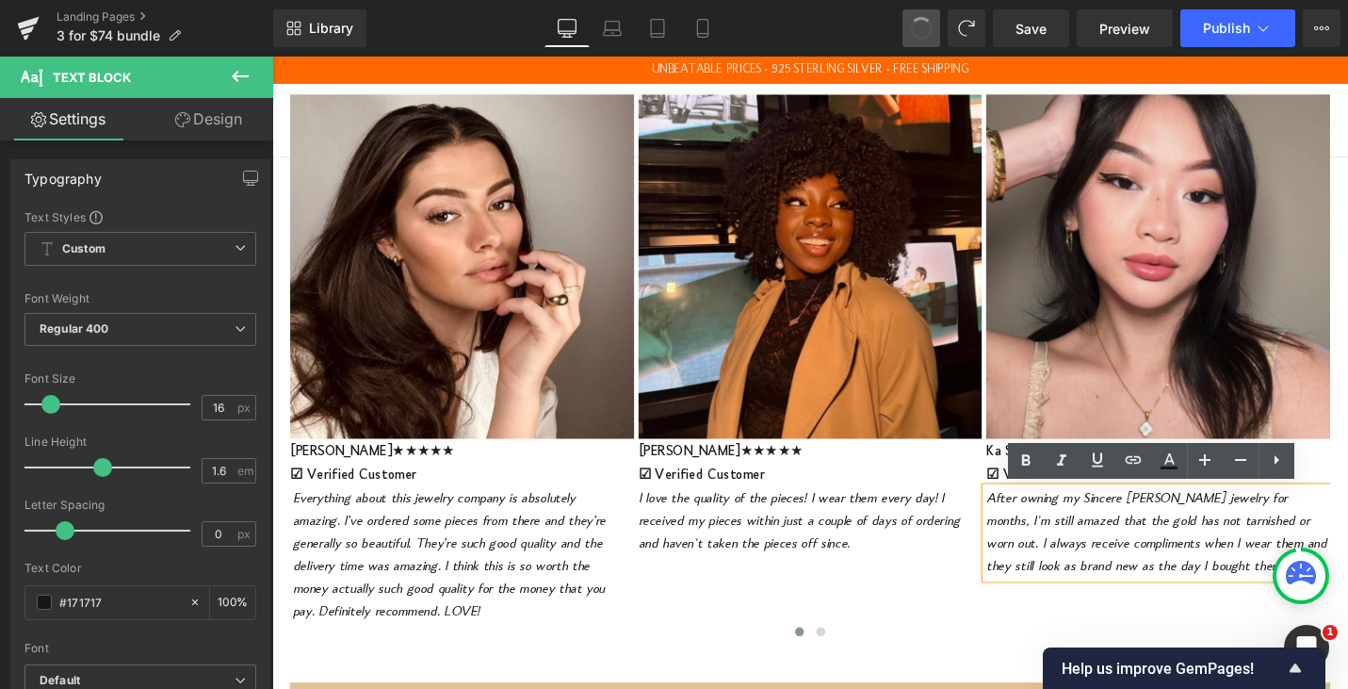
click at [924, 34] on span at bounding box center [921, 28] width 26 height 26
click at [924, 34] on span at bounding box center [921, 28] width 24 height 24
click at [925, 37] on span at bounding box center [921, 28] width 30 height 30
click at [925, 37] on span at bounding box center [921, 28] width 24 height 24
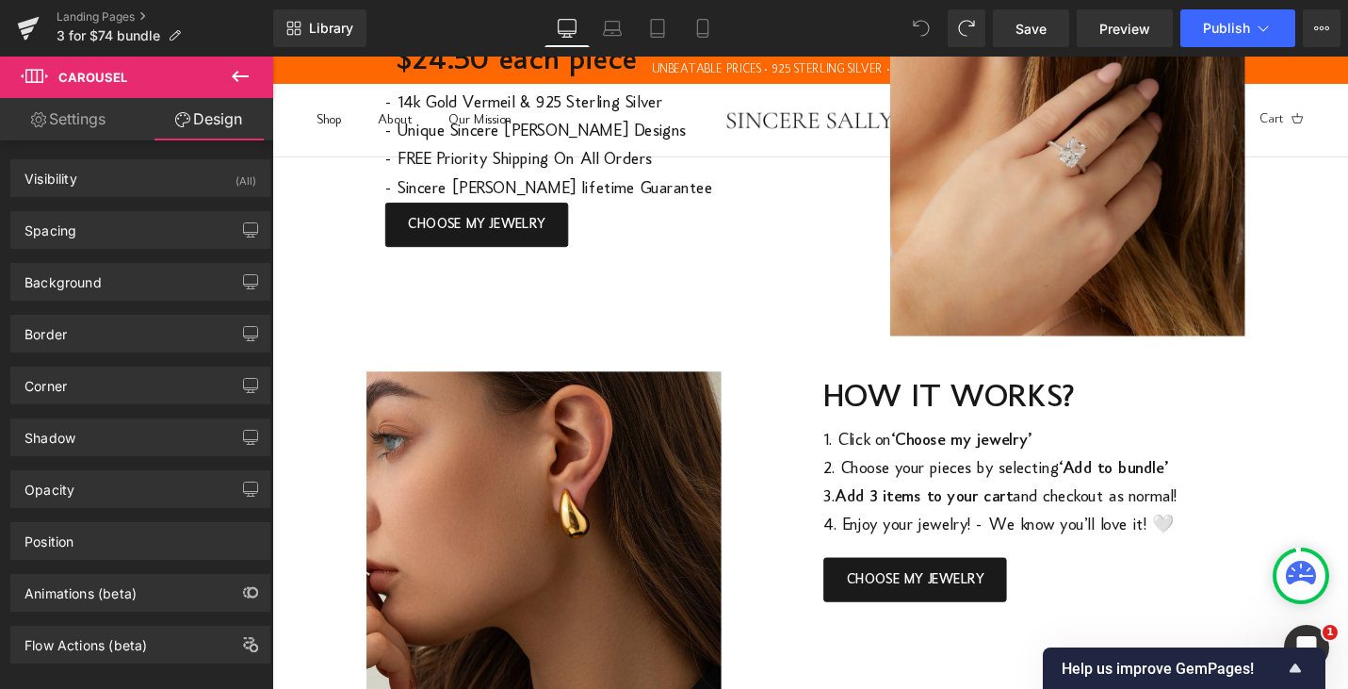
scroll to position [0, 0]
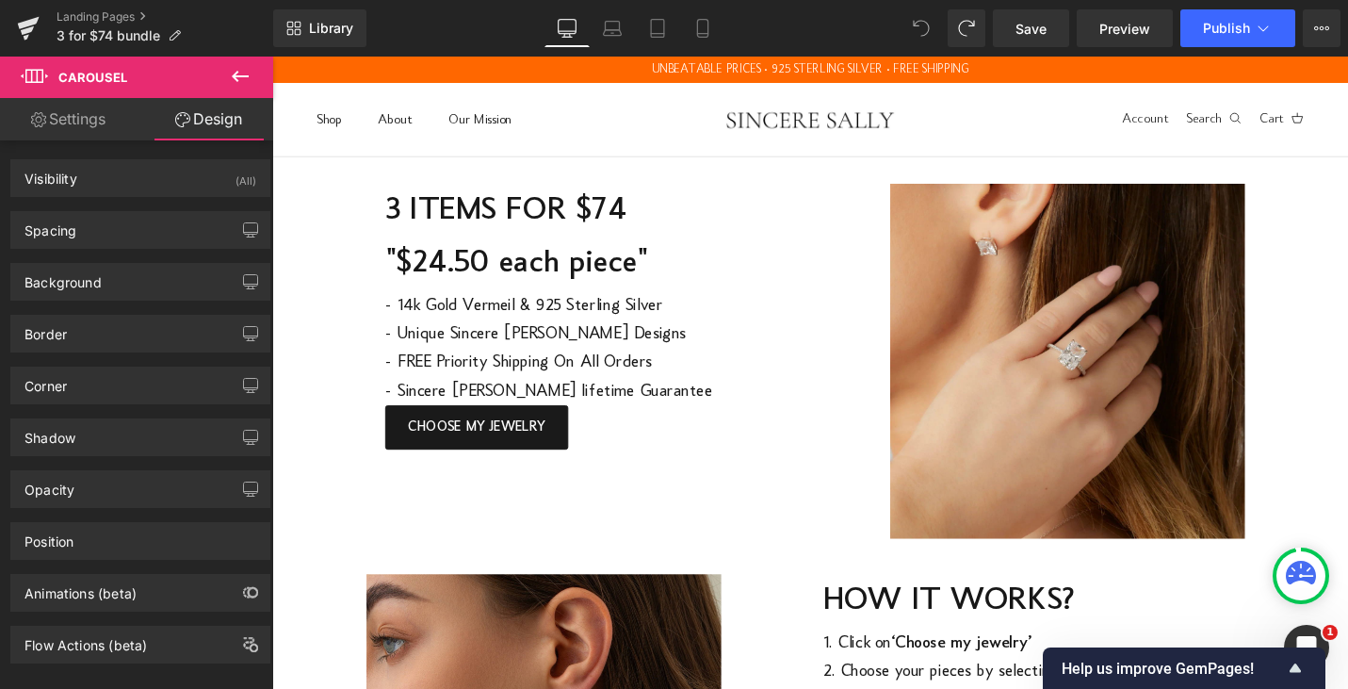
click at [919, 36] on icon at bounding box center [921, 28] width 17 height 17
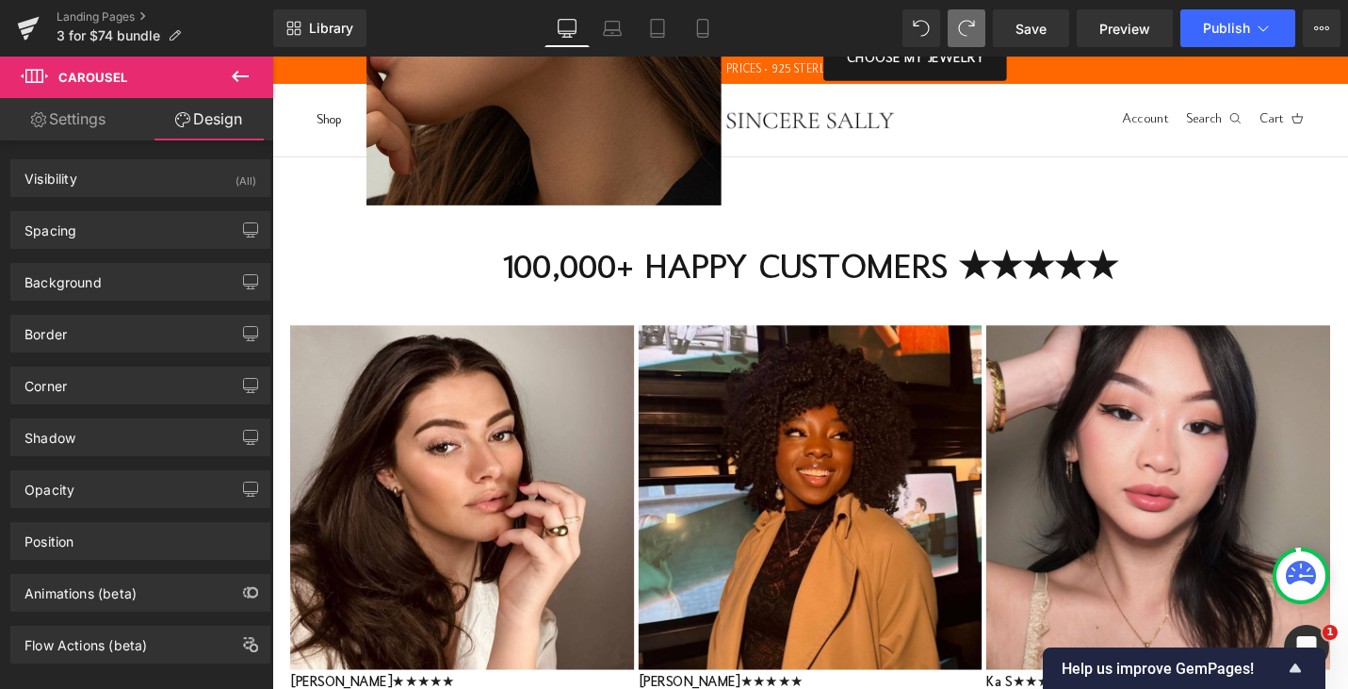
scroll to position [808, 0]
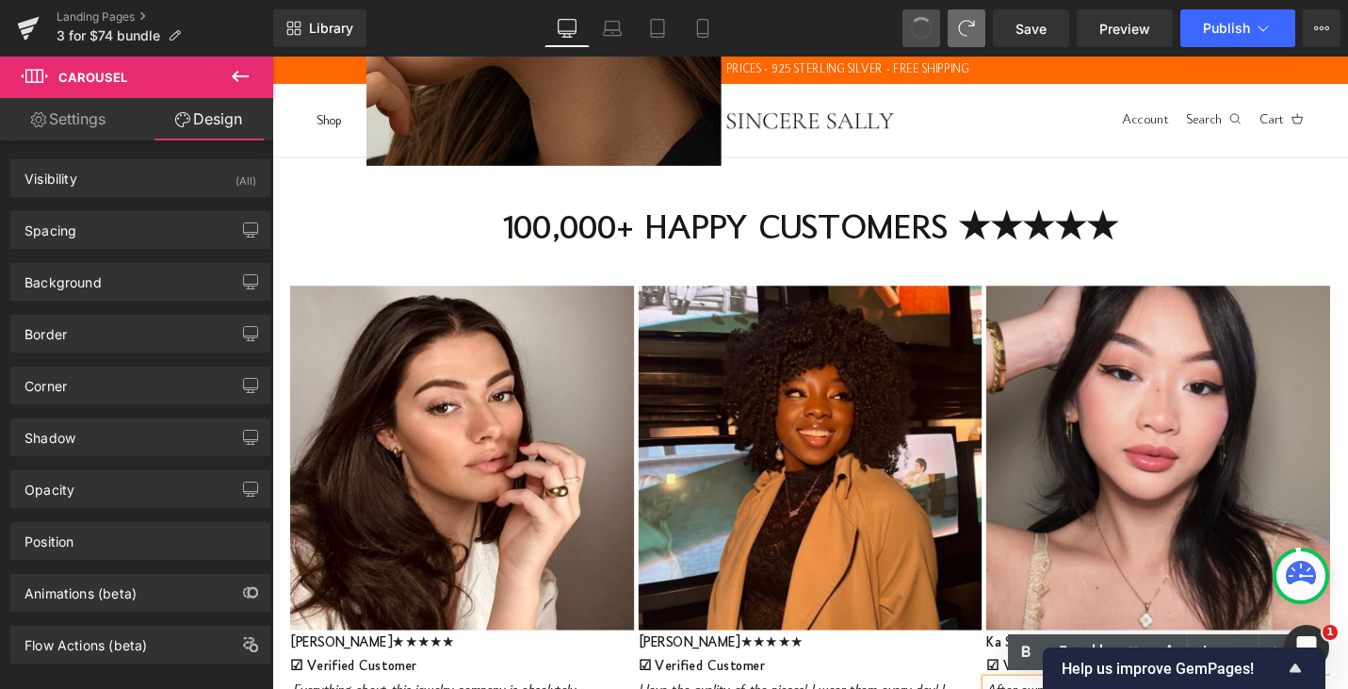
click at [934, 31] on button at bounding box center [921, 28] width 38 height 38
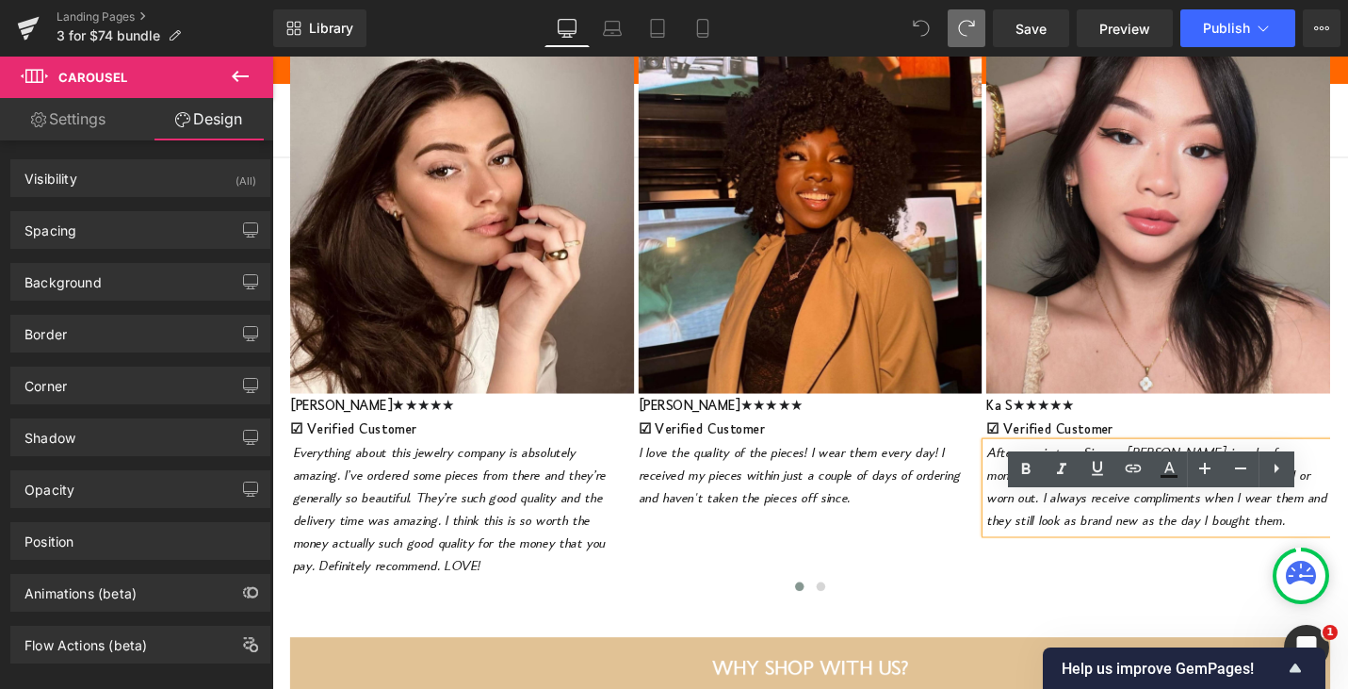
scroll to position [1290, 0]
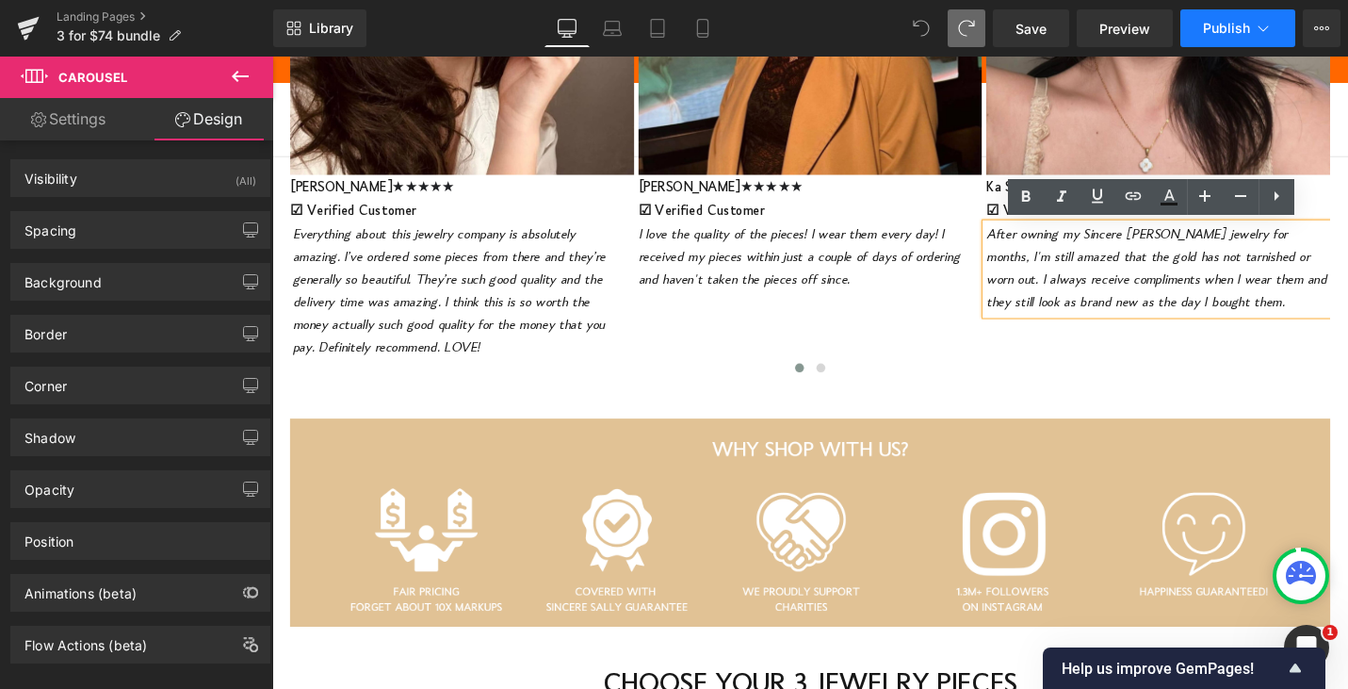
click at [1274, 15] on button "Publish" at bounding box center [1237, 28] width 115 height 38
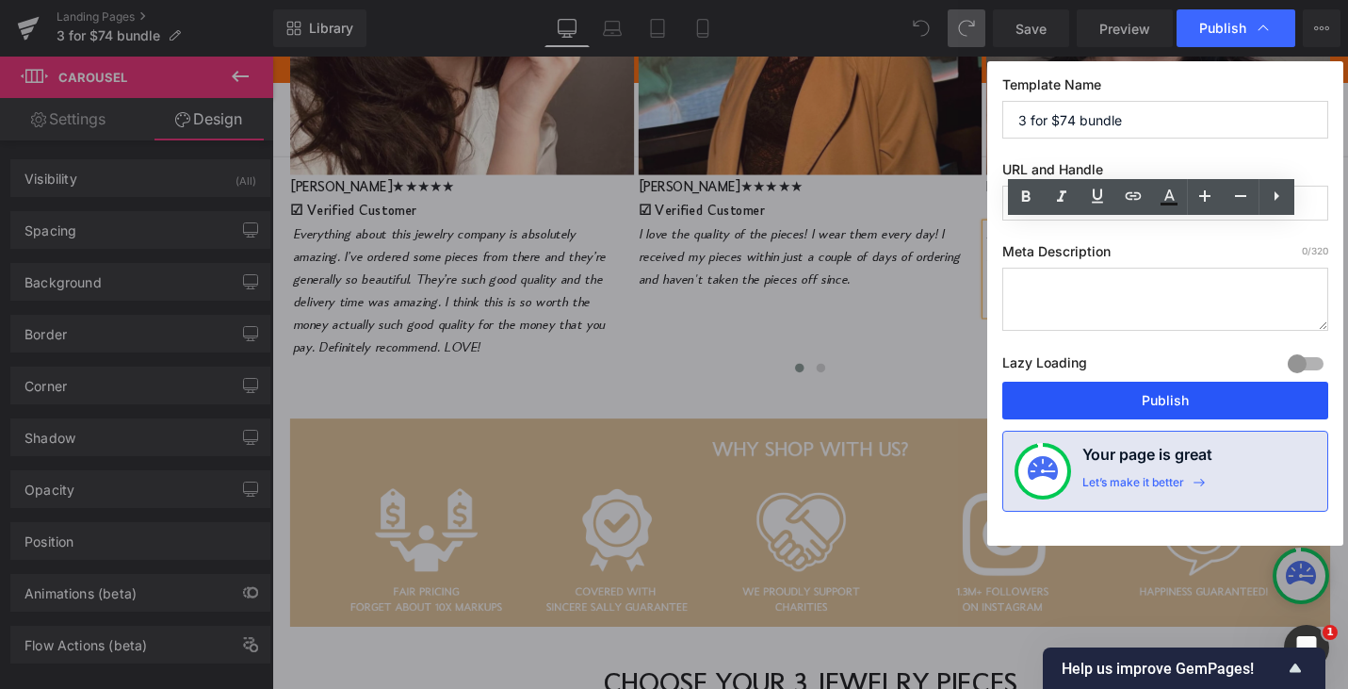
click at [1158, 406] on button "Publish" at bounding box center [1165, 400] width 326 height 38
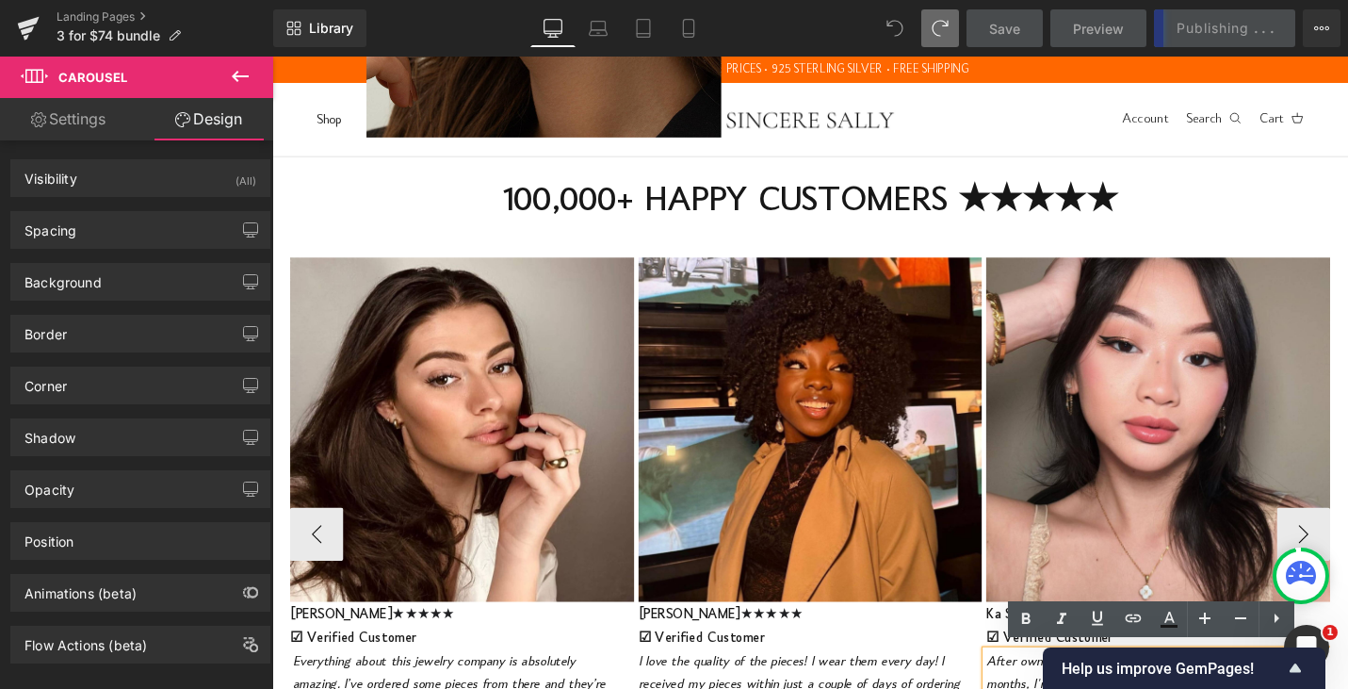
scroll to position [836, 0]
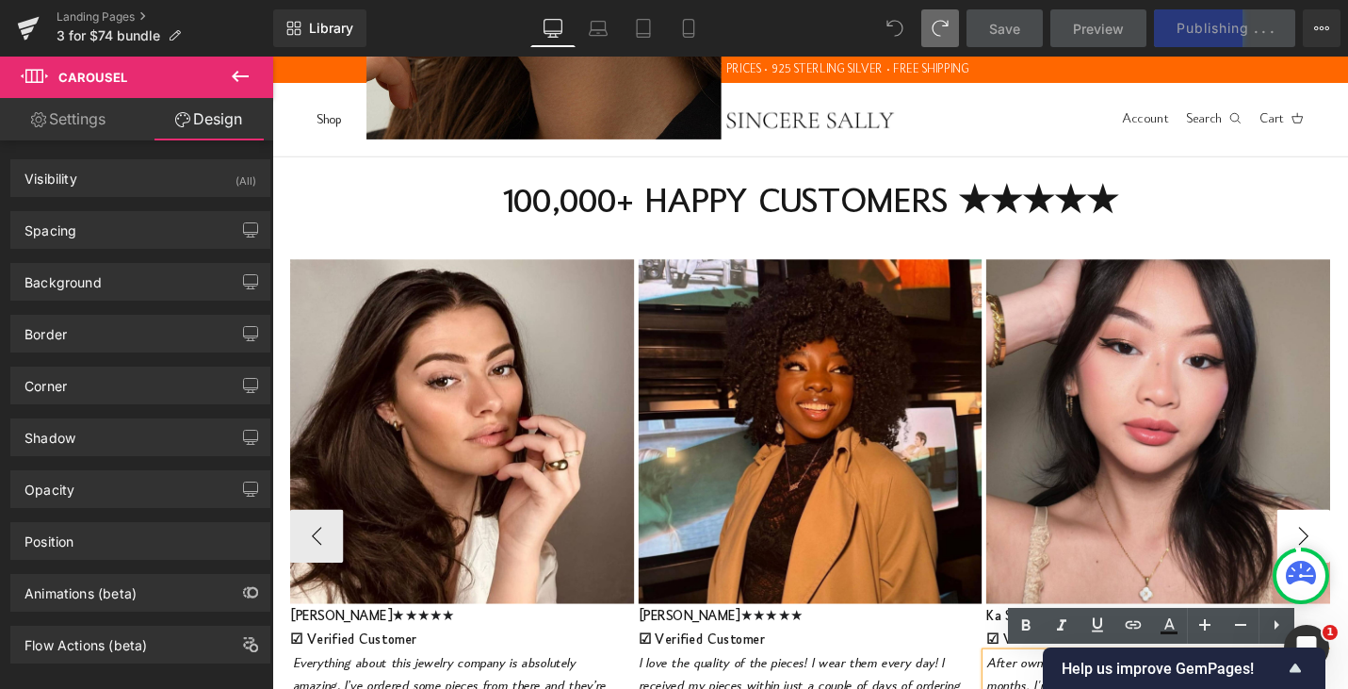
click at [1347, 538] on button "›" at bounding box center [1365, 564] width 57 height 57
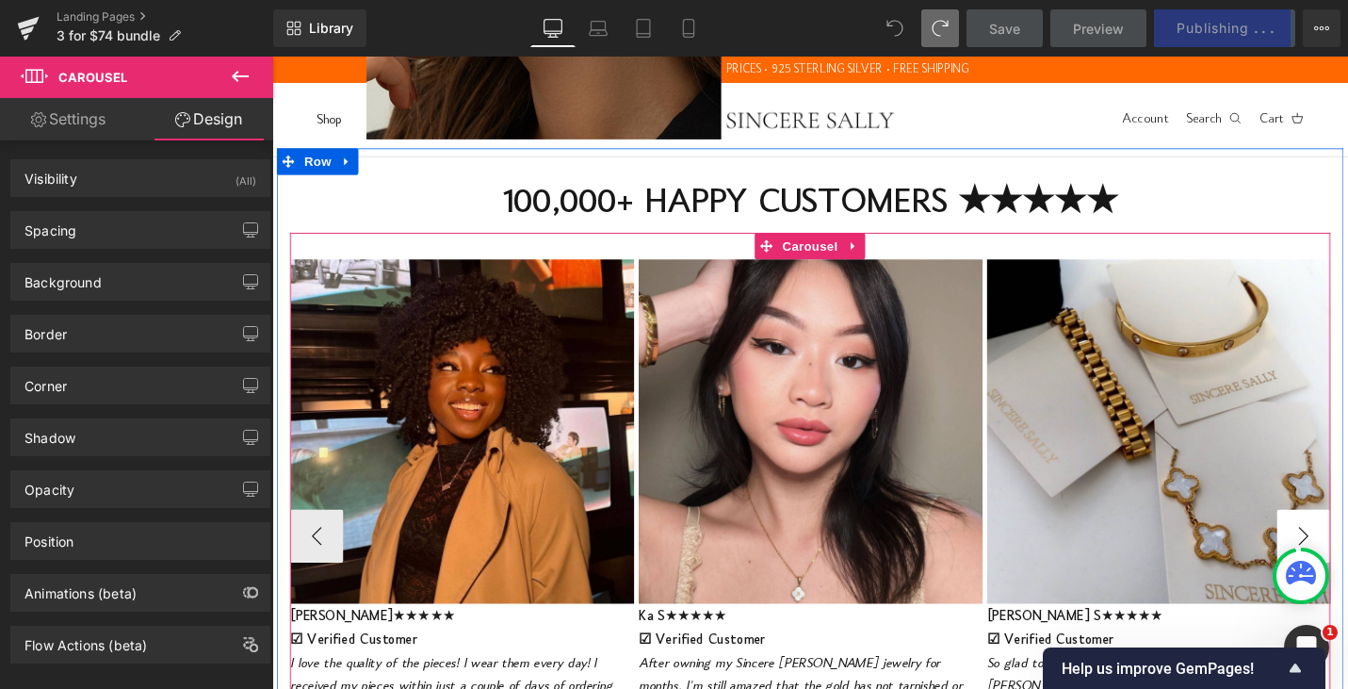
click at [1347, 538] on button "›" at bounding box center [1365, 564] width 57 height 57
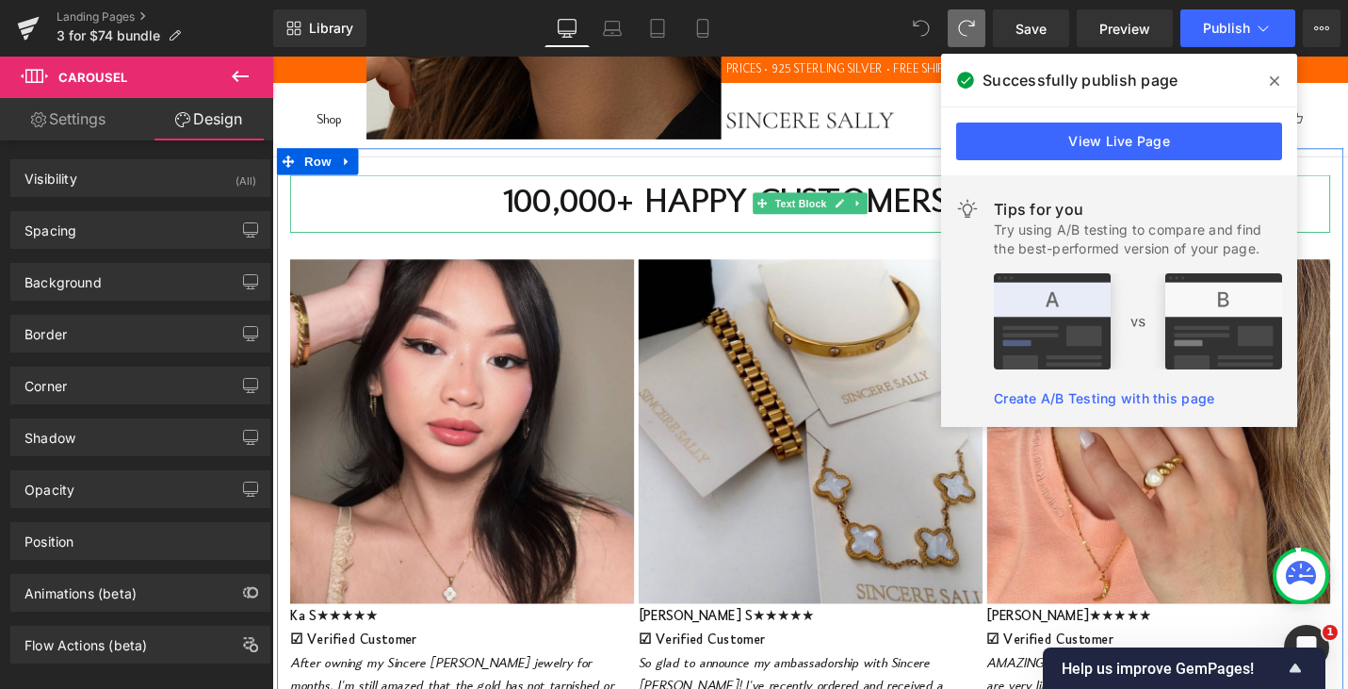
click at [594, 213] on strong "100,000+ HAPPY CUSTOMERS ★★★★★" at bounding box center [842, 212] width 653 height 38
